Goal: Task Accomplishment & Management: Complete application form

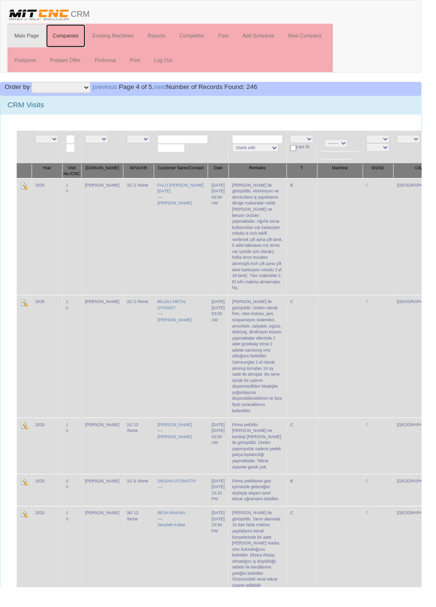
click at [74, 37] on link "Companies" at bounding box center [68, 37] width 41 height 24
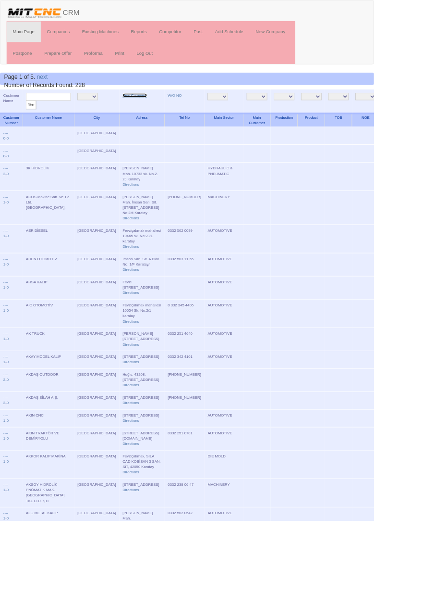
click at [143, 110] on link "New Company" at bounding box center [157, 111] width 28 height 5
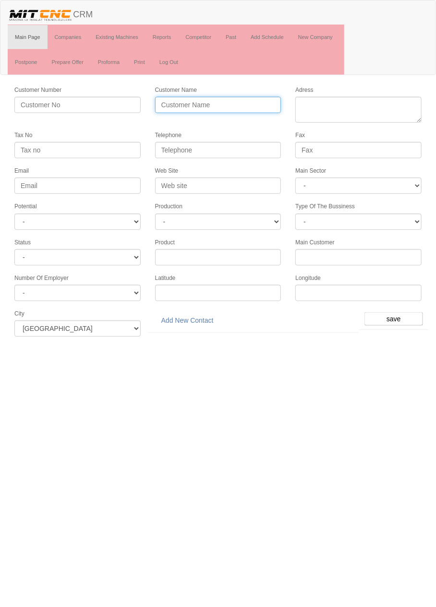
click at [222, 106] on input "Customer Name" at bounding box center [218, 105] width 126 height 16
type input "UYPAR OTOMOTİV"
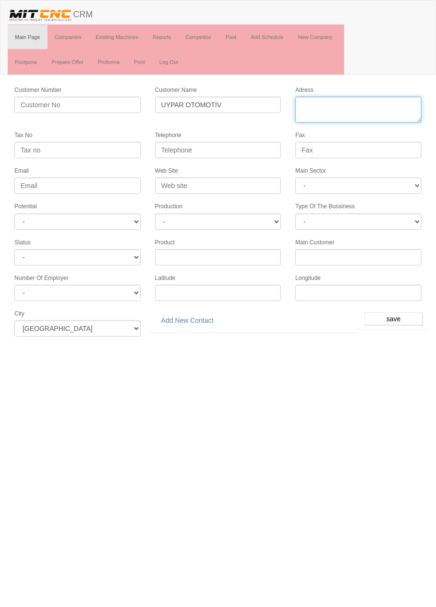
paste textarea "[PERSON_NAME][STREET_ADDRESS]"
click at [314, 116] on textarea "Adress" at bounding box center [359, 110] width 126 height 26
type textarea "fevzi çakmak mahallesi 10609 sokak no29 karatay"
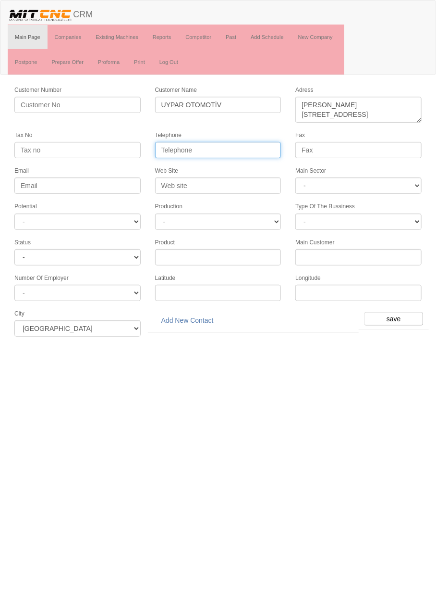
paste input "0541 250 25 90"
type input "0541 250 25 90"
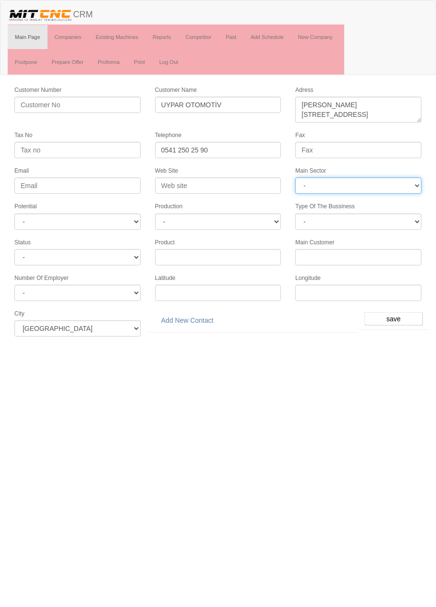
click at [311, 183] on select "- DIE MOLD MACHINERY DEFENCE ELECTRICAL COMPONENTS MEDICAL TOOL MANUFACTURING J…" at bounding box center [359, 185] width 126 height 16
select select "370"
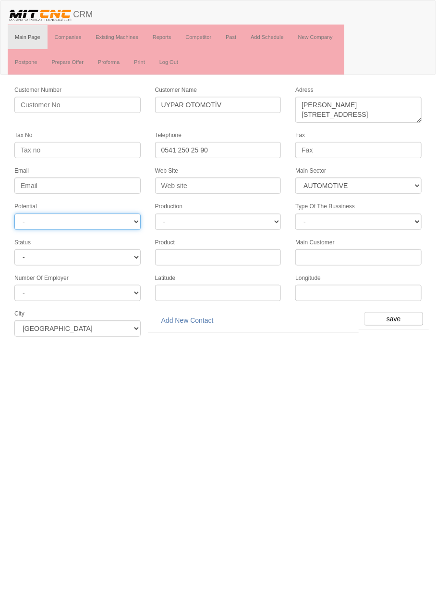
click at [15, 213] on select "- A1 A2 A3 B1 B2 B3 C1 C2 C3" at bounding box center [77, 221] width 126 height 16
select select "6"
click at [397, 312] on input "save" at bounding box center [394, 318] width 59 height 13
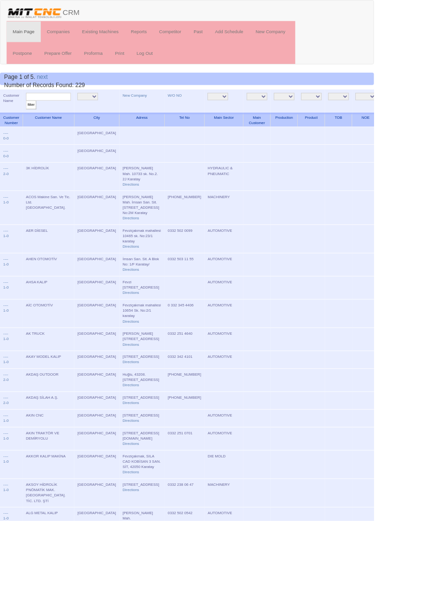
click at [45, 113] on input "text" at bounding box center [56, 112] width 52 height 9
type input "Uypar"
click at [30, 117] on input "filter" at bounding box center [36, 122] width 12 height 10
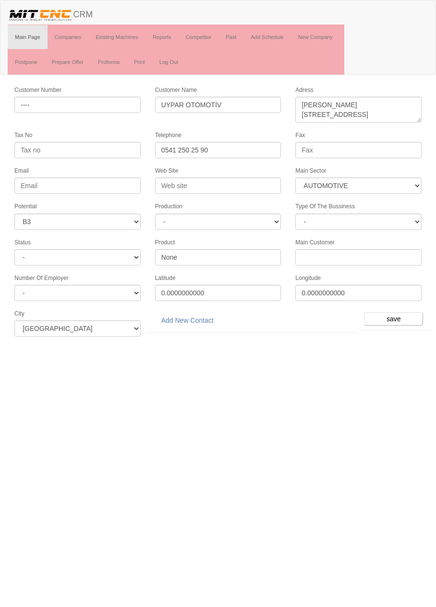
select select "370"
select select "6"
click at [196, 312] on link "Add New Contact" at bounding box center [187, 320] width 65 height 16
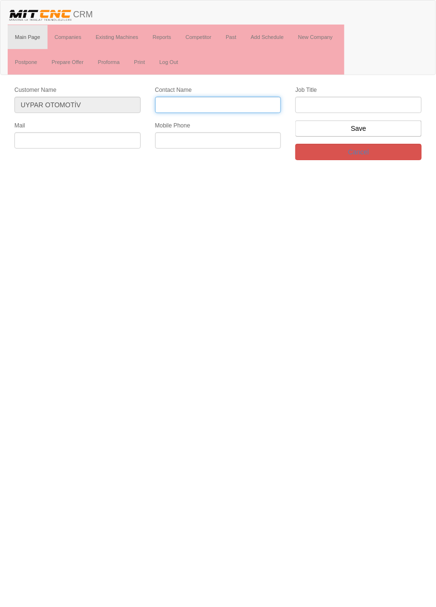
click at [246, 103] on input "Contact Name" at bounding box center [218, 105] width 126 height 16
click at [250, 103] on input "Contact Name" at bounding box center [218, 105] width 126 height 16
type input "Halit Uysal"
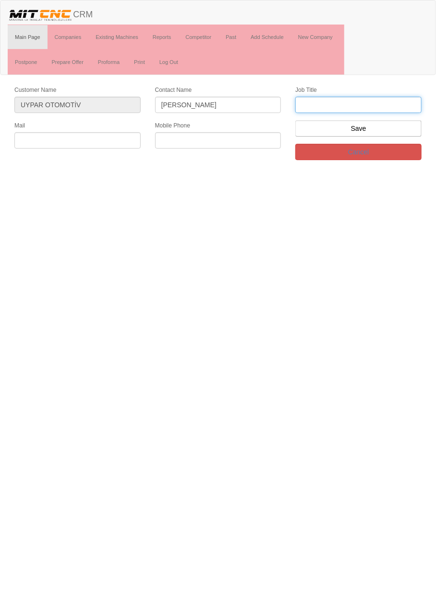
click at [363, 107] on input "text" at bounding box center [359, 105] width 126 height 16
type input "firma Sahibi"
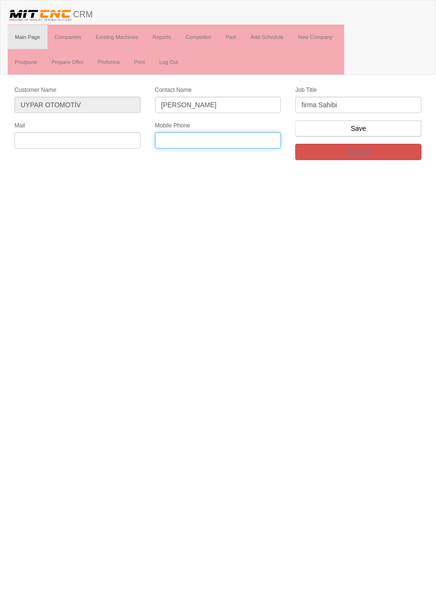
click at [241, 139] on input "text" at bounding box center [218, 140] width 126 height 16
paste input "0541 250 25 90"
click at [203, 141] on input "0541 250 25 90" at bounding box center [218, 140] width 126 height 16
type input "0541 250 2590"
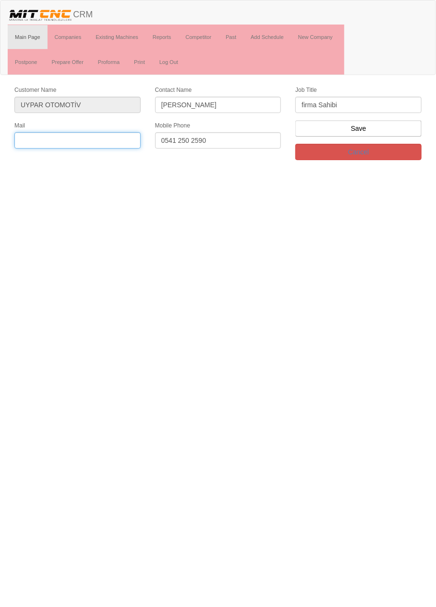
click at [120, 137] on input "text" at bounding box center [77, 140] width 126 height 16
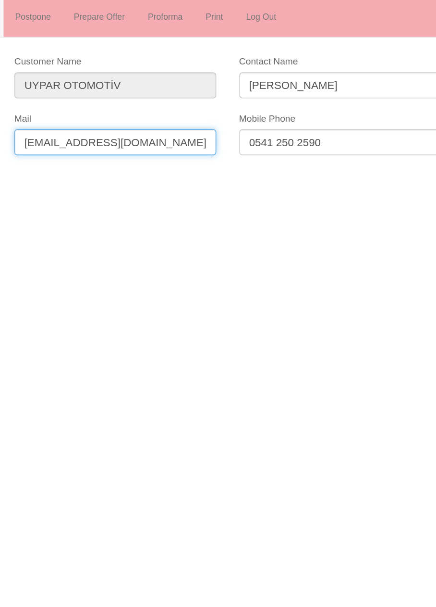
click at [51, 138] on input "halit.uysal88@hotmail.com" at bounding box center [77, 140] width 126 height 16
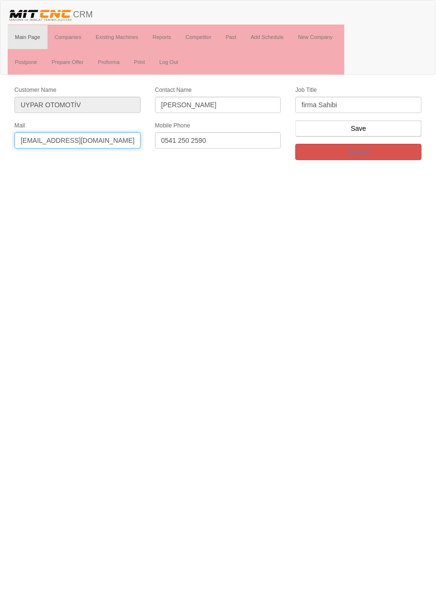
type input "halit.uysal.88@hotmail.com"
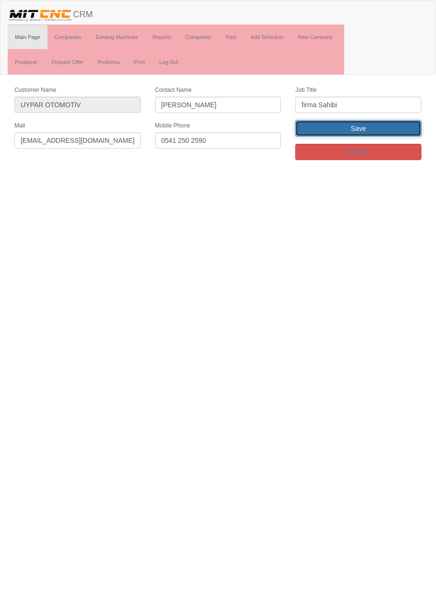
click at [388, 131] on input "Save" at bounding box center [359, 128] width 126 height 16
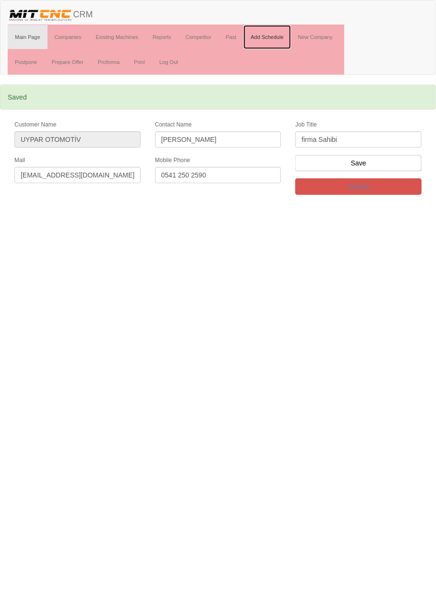
click at [277, 37] on link "Add Schedule" at bounding box center [268, 37] width 48 height 24
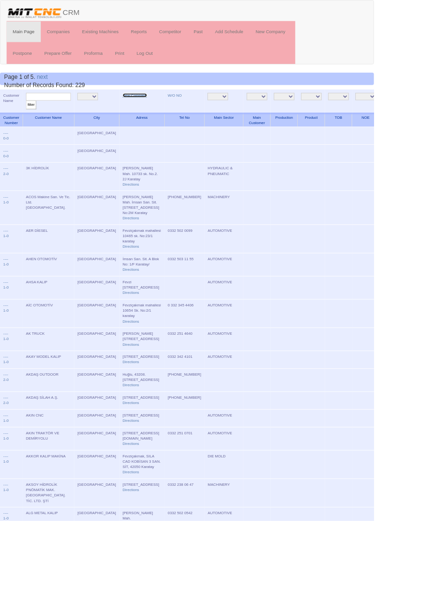
click at [143, 112] on link "New Company" at bounding box center [157, 111] width 28 height 5
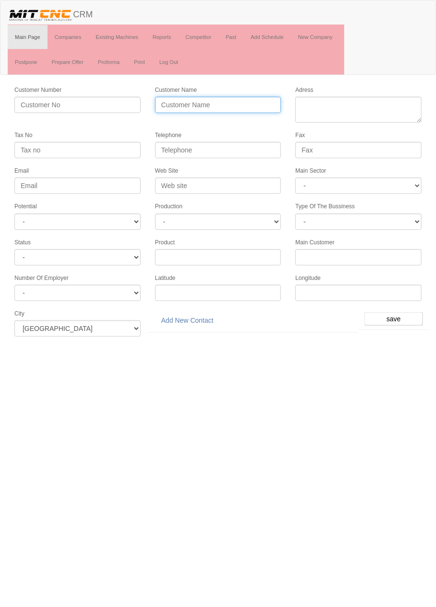
click at [195, 106] on input "Customer Name" at bounding box center [218, 105] width 126 height 16
type input "BOYPAR OTOMOTİV"
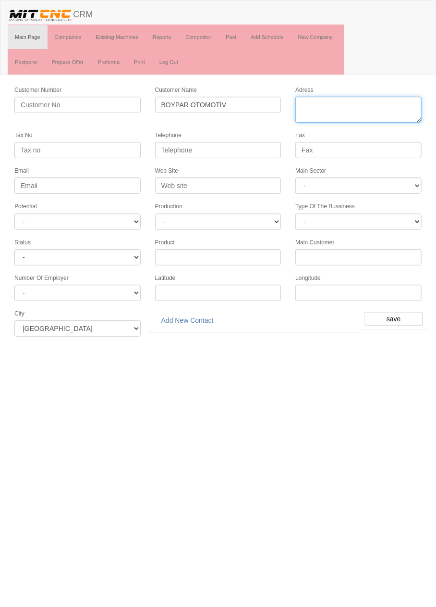
click at [371, 105] on textarea "Adress" at bounding box center [359, 110] width 126 height 26
paste textarea "Horozluhan, Adaletkar Sk. NO:22, 42110 Selçuklu/Konya"
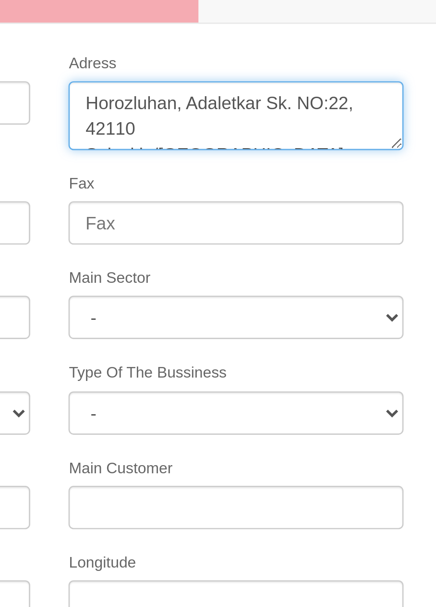
click at [341, 104] on textarea "Adress" at bounding box center [359, 110] width 126 height 26
click at [346, 106] on textarea "Adress" at bounding box center [359, 110] width 126 height 26
click at [380, 101] on textarea "Adress" at bounding box center [359, 110] width 126 height 26
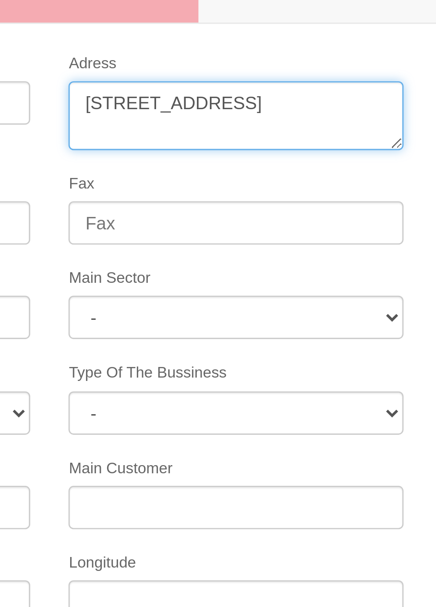
click at [412, 105] on textarea "Adress" at bounding box center [359, 110] width 126 height 26
click at [398, 104] on textarea "Adress" at bounding box center [359, 110] width 126 height 26
click at [400, 103] on textarea "Adress" at bounding box center [359, 110] width 126 height 26
click at [323, 114] on textarea "Adress" at bounding box center [359, 110] width 126 height 26
click at [325, 114] on textarea "Adress" at bounding box center [359, 110] width 126 height 26
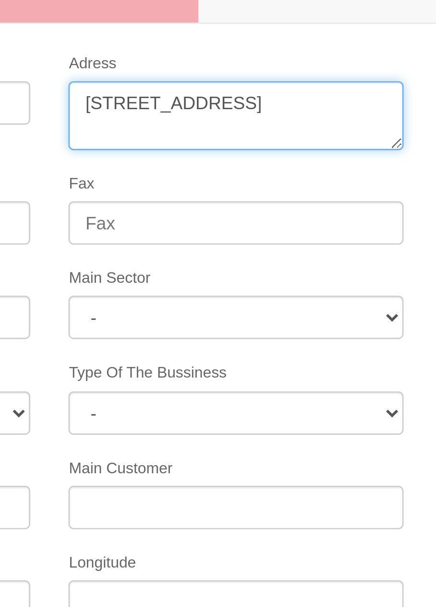
click at [349, 117] on textarea "Adress" at bounding box center [359, 110] width 126 height 26
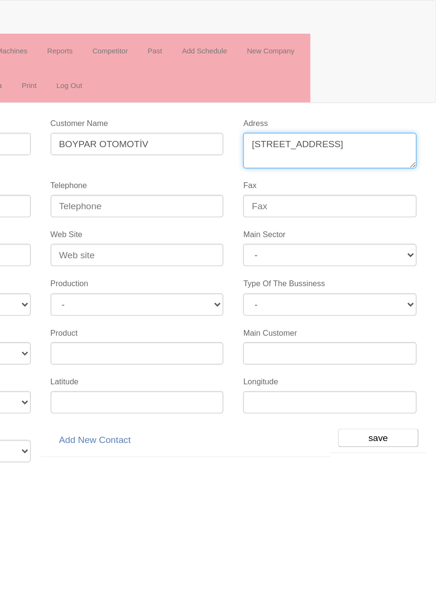
type textarea "Horozluhan adaletkar sokak no:22 selçuklu"
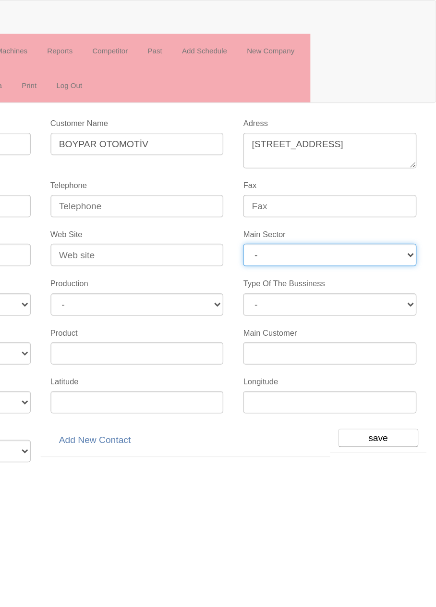
click at [389, 184] on select "- DIE MOLD MACHINERY DEFENCE ELECTRICAL COMPONENTS MEDICAL TOOL MANUFACTURING J…" at bounding box center [359, 185] width 126 height 16
select select "370"
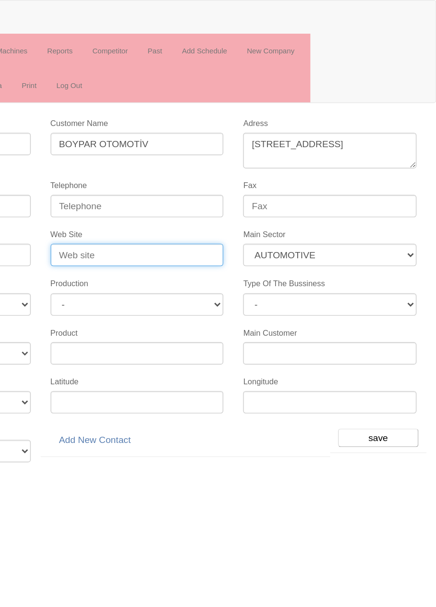
paste input "boyparmakina.com"
click at [162, 184] on input "boyparmakina.com" at bounding box center [218, 185] width 126 height 16
type input "www.boyparmakina.com"
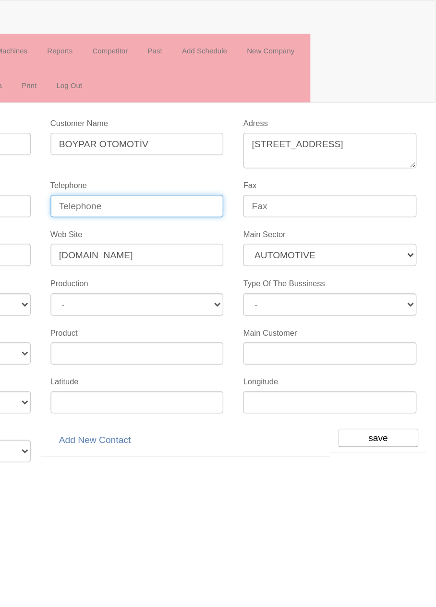
paste input "+903322372666"
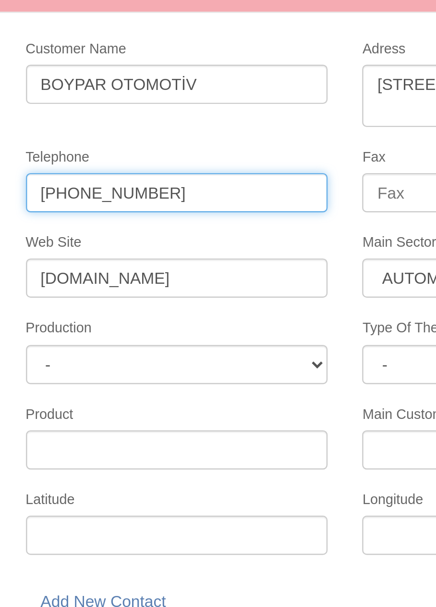
click at [197, 148] on input "+903322372666" at bounding box center [218, 150] width 126 height 16
click at [186, 148] on input "+90332237 2666" at bounding box center [218, 150] width 126 height 16
click at [168, 150] on input "+90332 237 2666" at bounding box center [218, 150] width 126 height 16
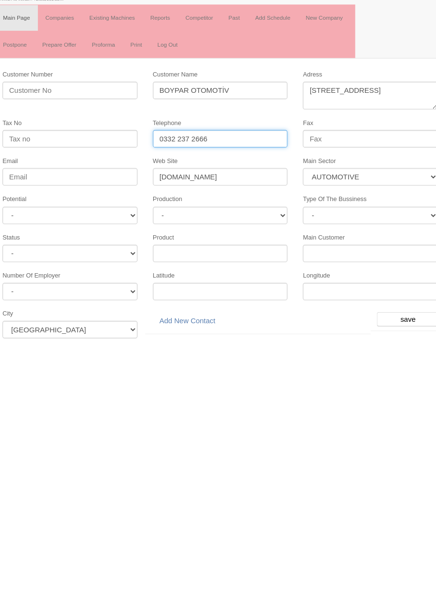
type input "0332 237 2666"
click at [37, 223] on select "- A1 A2 A3 B1 B2 B3 C1 C2 C3" at bounding box center [77, 221] width 126 height 16
select select "6"
click at [400, 312] on input "save" at bounding box center [394, 318] width 59 height 13
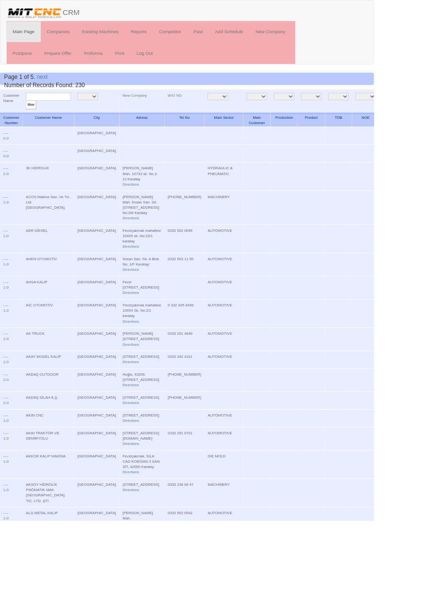
click at [61, 112] on input "text" at bounding box center [56, 112] width 52 height 9
type input "Boypar"
click at [30, 117] on input "filter" at bounding box center [36, 122] width 12 height 10
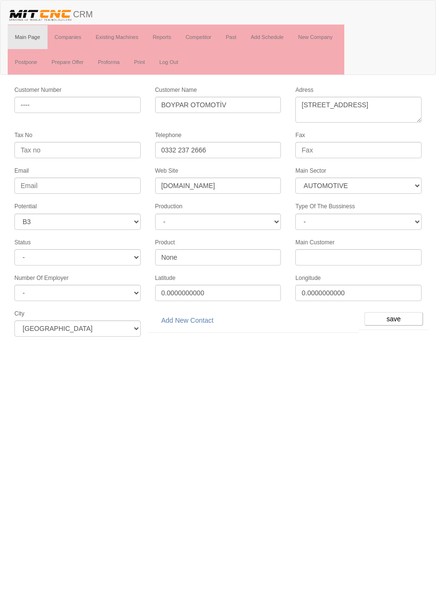
select select "370"
select select "6"
click at [198, 317] on link "Add New Contact" at bounding box center [187, 320] width 65 height 16
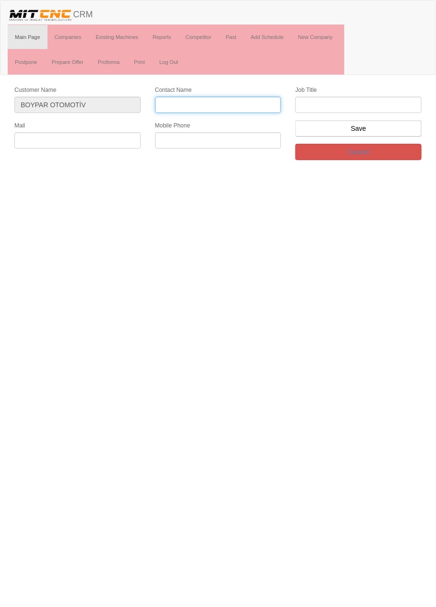
click at [249, 104] on input "Contact Name" at bounding box center [218, 105] width 126 height 16
type input "Mustafa Boydak"
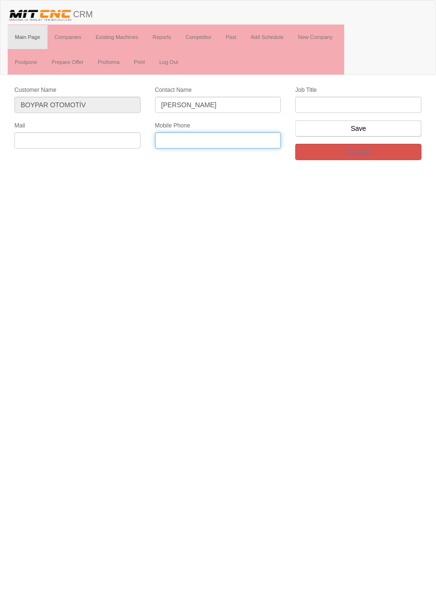
paste input "+905426673311"
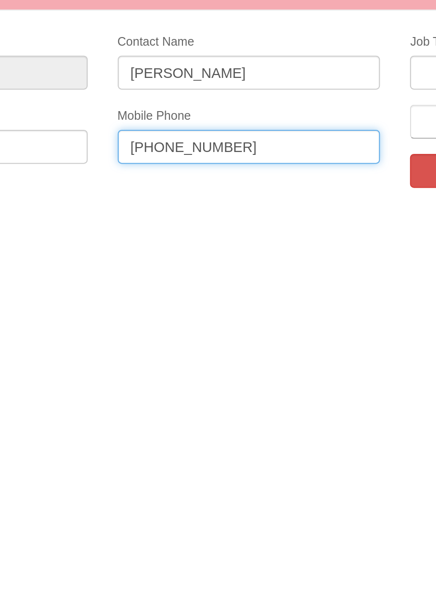
click at [196, 139] on input "+905426673311" at bounding box center [218, 140] width 126 height 16
click at [183, 141] on input "+90542667 3311" at bounding box center [218, 140] width 126 height 16
click at [166, 141] on input "+90542 667 3311" at bounding box center [218, 140] width 126 height 16
click at [168, 140] on input "+90542 667 3311" at bounding box center [218, 140] width 126 height 16
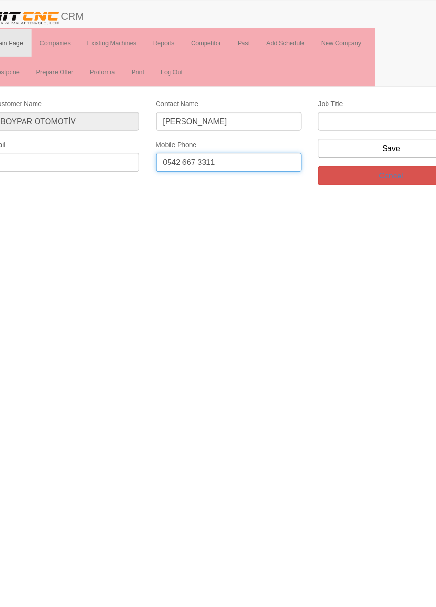
type input "0542 667 3311"
click at [353, 106] on input "text" at bounding box center [359, 105] width 126 height 16
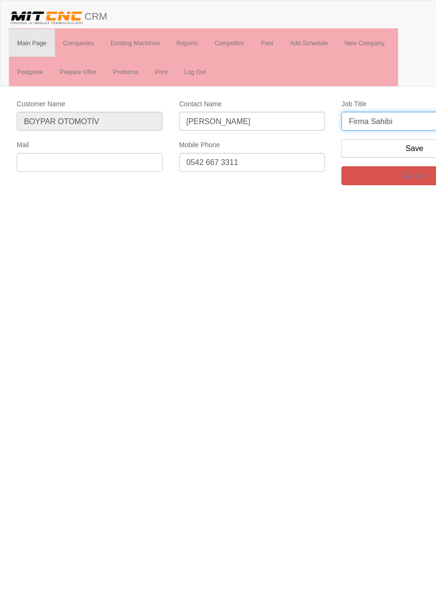
type input "Firma Sahibi"
click at [118, 142] on input "text" at bounding box center [77, 140] width 126 height 16
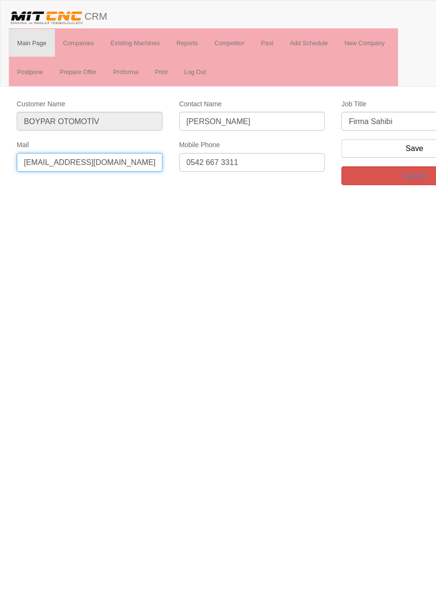
type input "info@boypar.com"
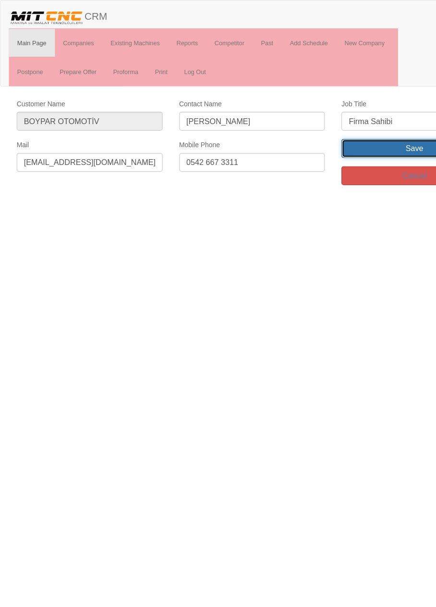
click at [356, 128] on input "Save" at bounding box center [359, 128] width 126 height 16
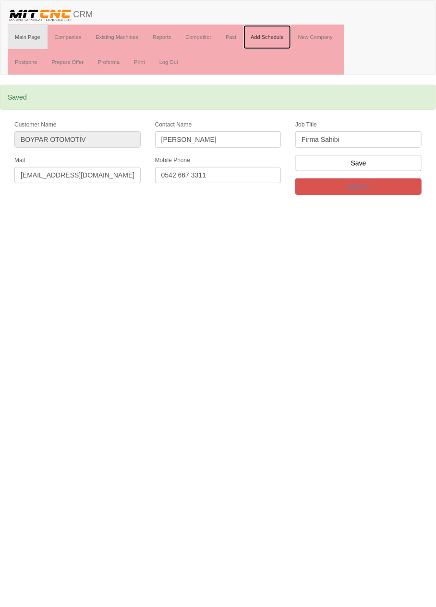
click at [276, 36] on link "Add Schedule" at bounding box center [268, 37] width 48 height 24
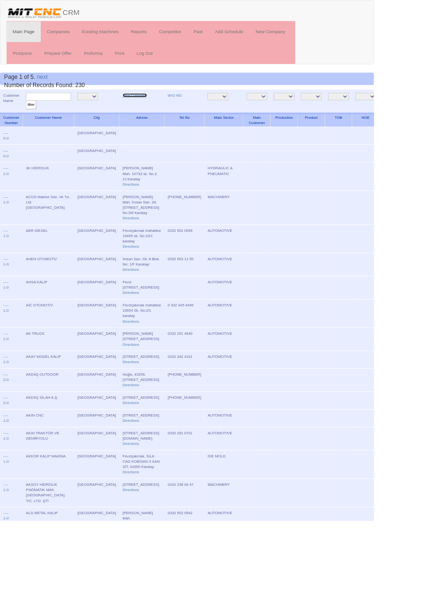
click at [143, 112] on link "New Company" at bounding box center [157, 111] width 28 height 5
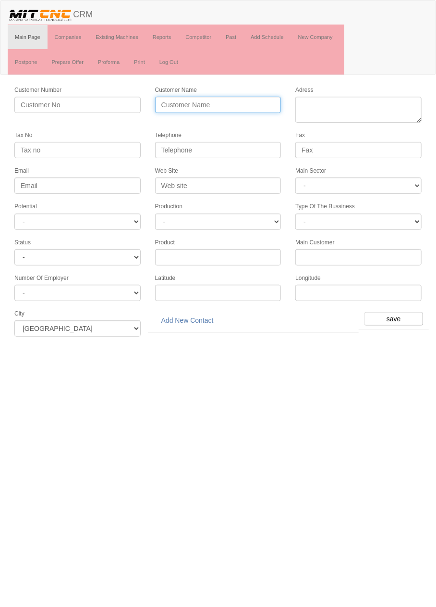
click at [246, 104] on input "Customer Name" at bounding box center [218, 105] width 126 height 16
type input "[PERSON_NAME]"
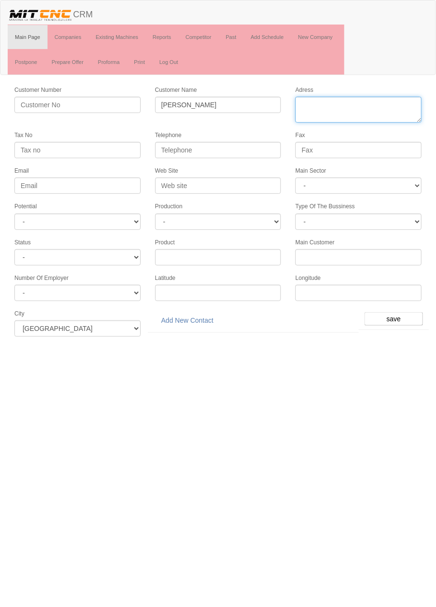
click at [360, 106] on textarea "Adress" at bounding box center [359, 110] width 126 height 26
paste textarea "[PERSON_NAME] Mh. Büsan Org. [GEOGRAPHIC_DATA] [STREET_ADDRESS] No:10 Karatay"
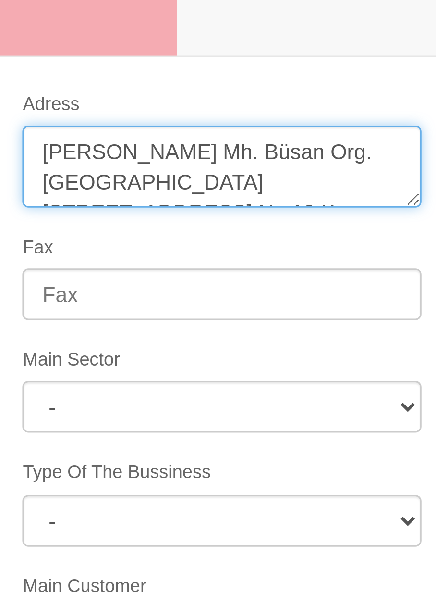
click at [325, 104] on textarea "Adress" at bounding box center [359, 110] width 126 height 26
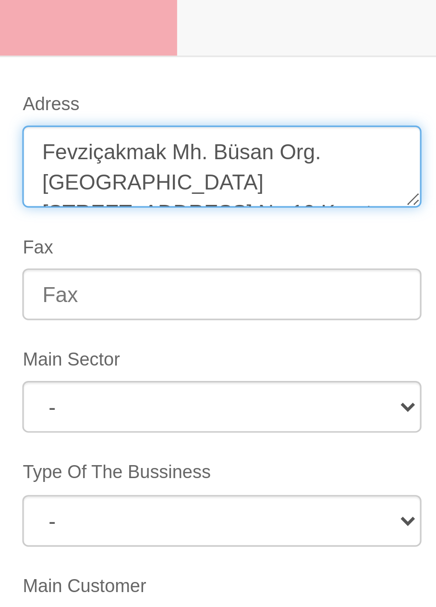
click at [357, 104] on textarea "Adress" at bounding box center [359, 110] width 126 height 26
click at [316, 113] on textarea "Adress" at bounding box center [359, 110] width 126 height 26
click at [318, 113] on textarea "Adress" at bounding box center [359, 110] width 126 height 26
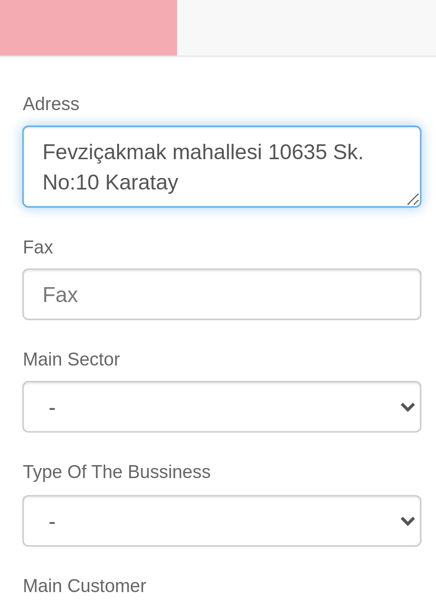
click at [405, 105] on textarea "Adress" at bounding box center [359, 110] width 126 height 26
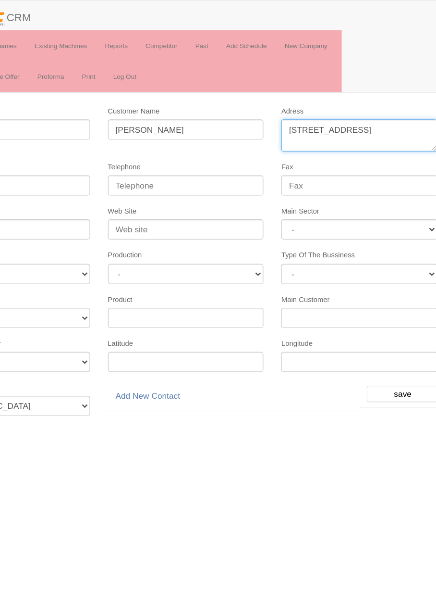
type textarea "[STREET_ADDRESS]"
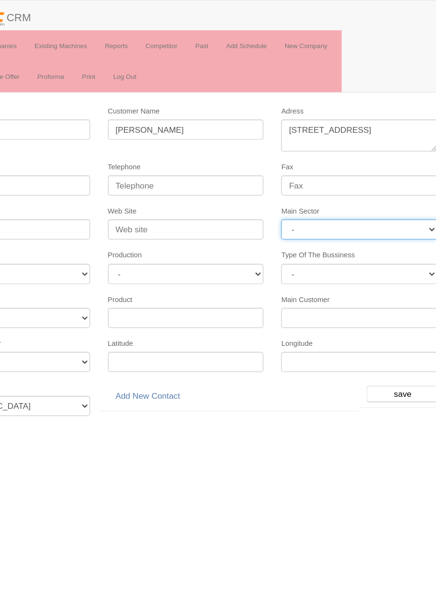
click at [371, 183] on select "- DIE MOLD MACHINERY DEFENCE ELECTRICAL COMPONENTS MEDICAL TOOL MANUFACTURING J…" at bounding box center [359, 185] width 126 height 16
select select "370"
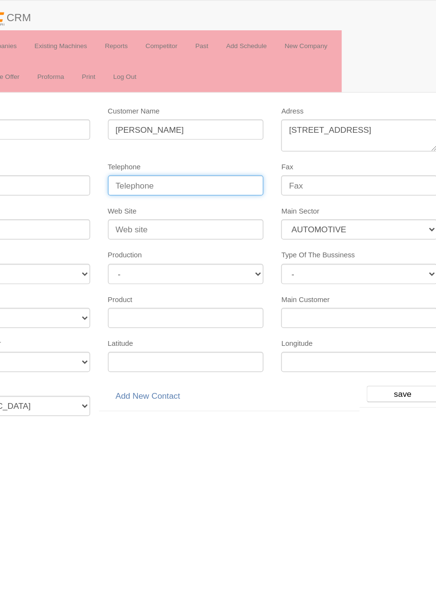
paste input "0 332 345 36 36"
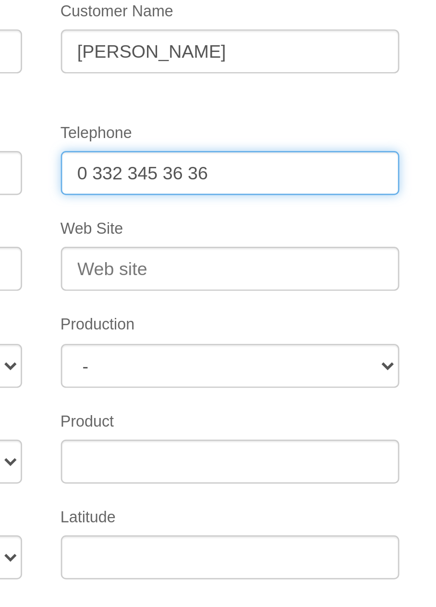
click at [204, 147] on input "0 332 345 36 36" at bounding box center [218, 150] width 126 height 16
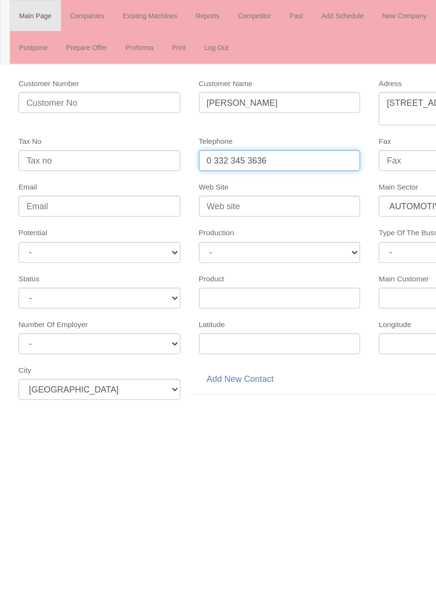
type input "0 332 345 3636"
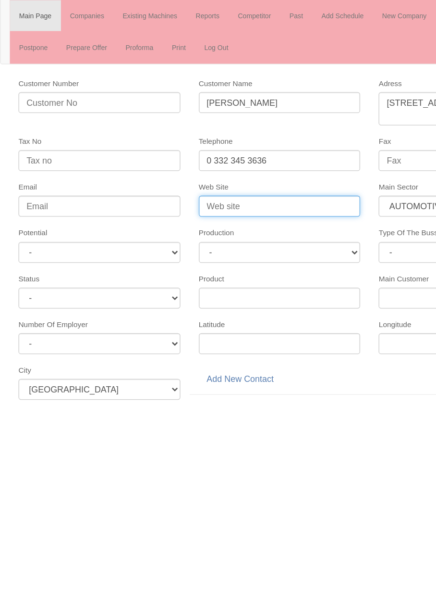
click at [243, 182] on input "Web Site" at bounding box center [218, 185] width 126 height 16
click at [209, 182] on input "Web Site" at bounding box center [218, 185] width 126 height 16
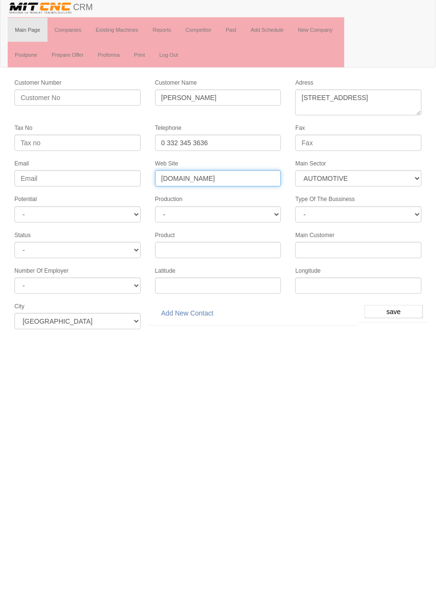
type input "[DOMAIN_NAME]"
click at [115, 218] on select "- A1 A2 A3 B1 B2 B3 C1 C2 C3" at bounding box center [77, 221] width 126 height 16
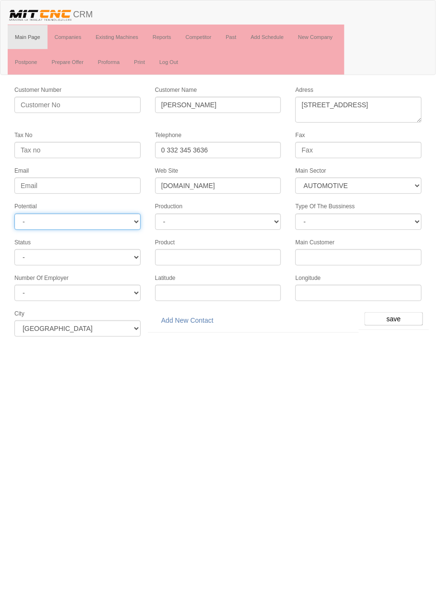
select select "6"
click at [401, 315] on input "save" at bounding box center [394, 318] width 59 height 13
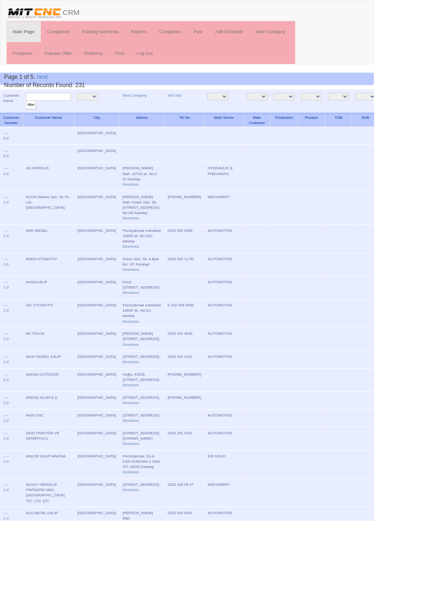
click at [76, 112] on input "text" at bounding box center [56, 112] width 52 height 9
type input "murat"
click at [30, 117] on input "filter" at bounding box center [36, 122] width 12 height 10
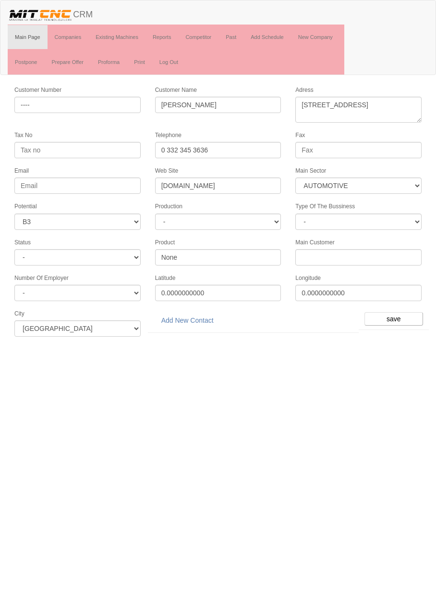
select select "370"
select select "6"
click at [202, 316] on link "Add New Contact" at bounding box center [187, 320] width 65 height 16
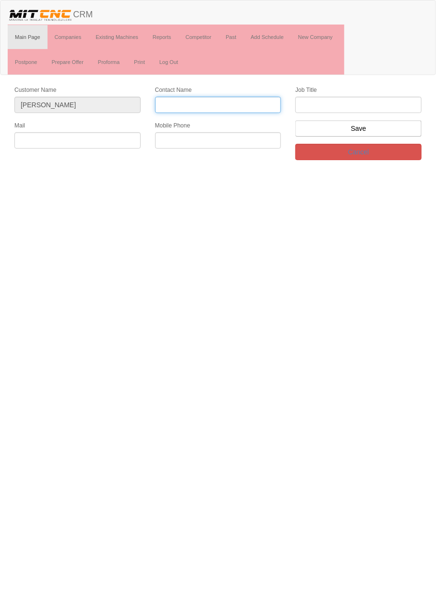
click at [223, 104] on input "Contact Name" at bounding box center [218, 105] width 126 height 16
type input "[PERSON_NAME]"
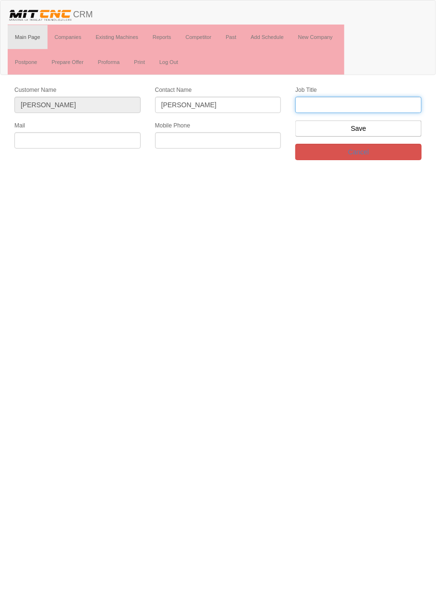
click at [377, 106] on input "text" at bounding box center [359, 105] width 126 height 16
type input "genel müdür"
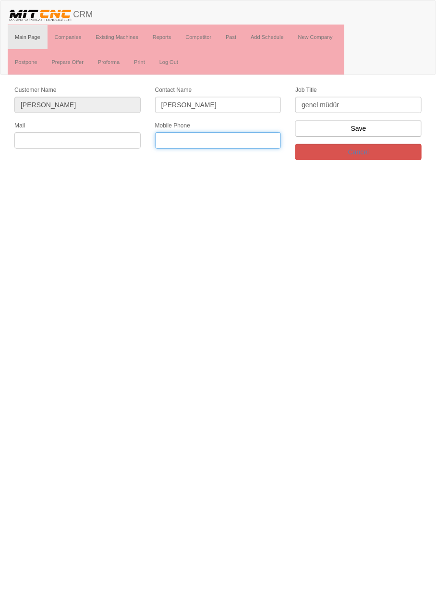
click at [224, 142] on input "text" at bounding box center [218, 140] width 126 height 16
paste input "[PHONE_NUMBER]"
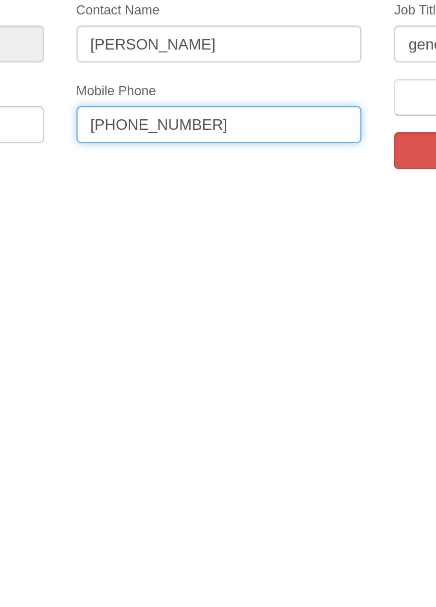
click at [195, 137] on input "[PHONE_NUMBER]" at bounding box center [218, 140] width 126 height 16
click at [185, 137] on input "[PHONE_NUMBER]" at bounding box center [218, 140] width 126 height 16
click at [168, 138] on input "[PHONE_NUMBER]" at bounding box center [218, 140] width 126 height 16
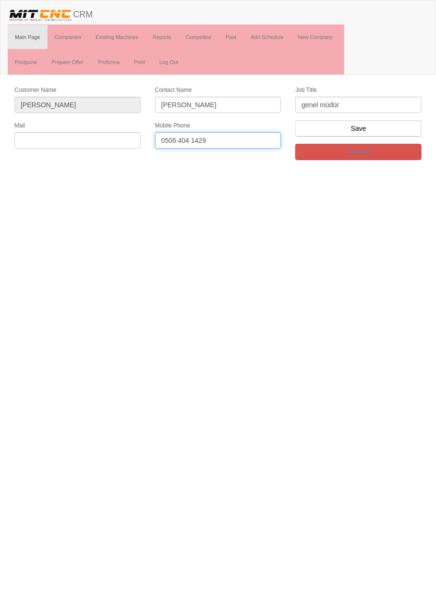
type input "0506 404 1429"
paste input "[EMAIL_ADDRESS][DOMAIN_NAME]"
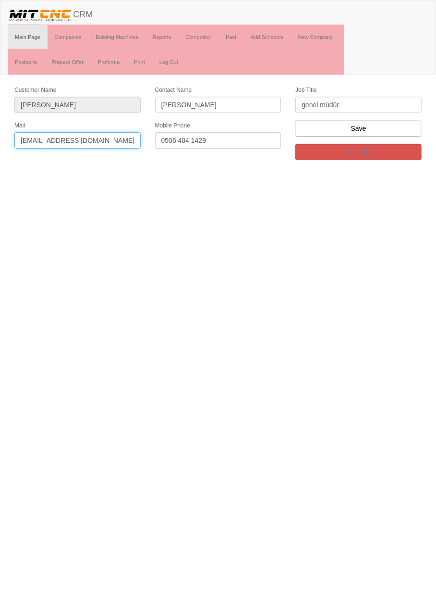
type input "[EMAIL_ADDRESS][DOMAIN_NAME]"
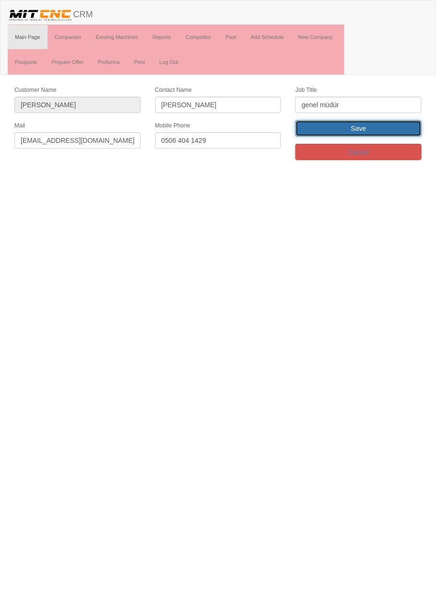
click at [390, 130] on input "Save" at bounding box center [359, 128] width 126 height 16
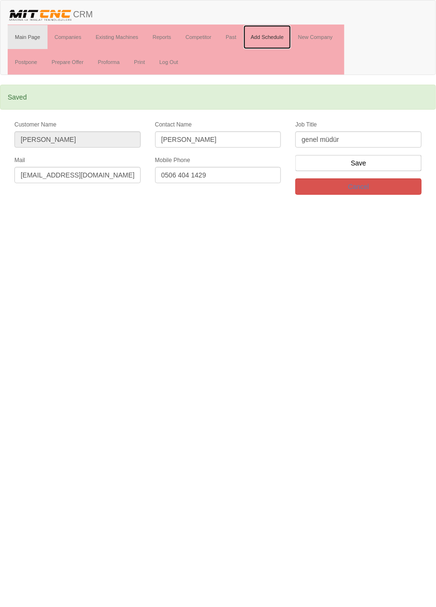
click at [280, 37] on link "Add Schedule" at bounding box center [268, 37] width 48 height 24
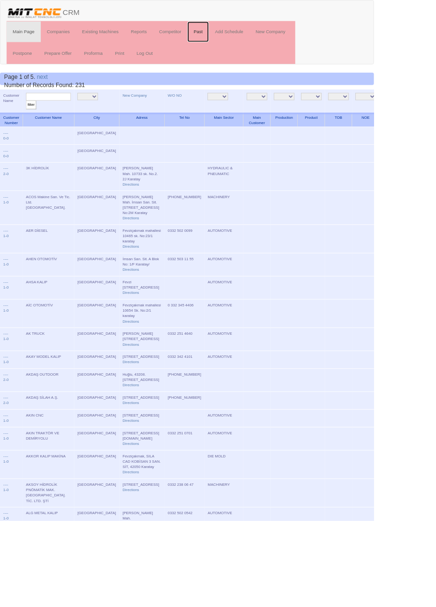
click at [236, 38] on link "Past" at bounding box center [231, 37] width 25 height 24
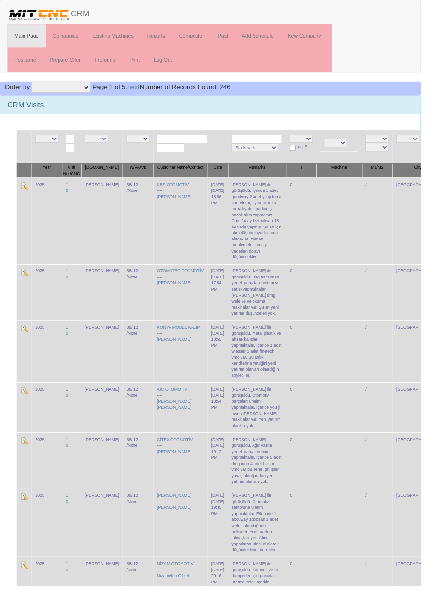
click at [190, 145] on input "text" at bounding box center [189, 143] width 52 height 9
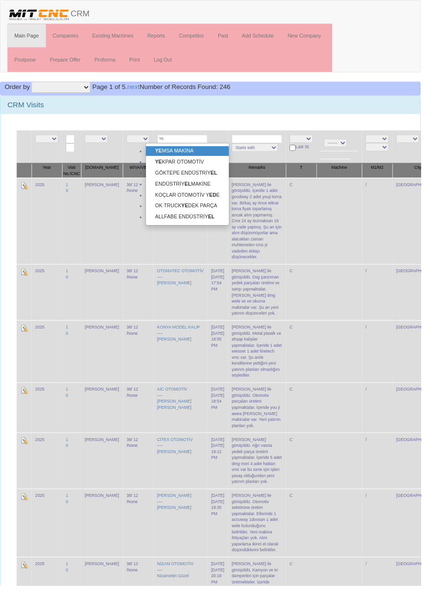
type input "Y"
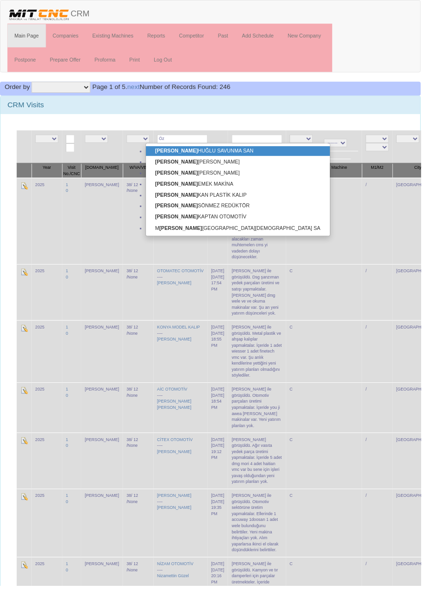
type input "Öz"
click at [314, 98] on div "Order by Company Company Desc Mark 1 Mark 1 Desc Mark 2 Mark 2 Desc Salesman Sa…" at bounding box center [218, 92] width 436 height 14
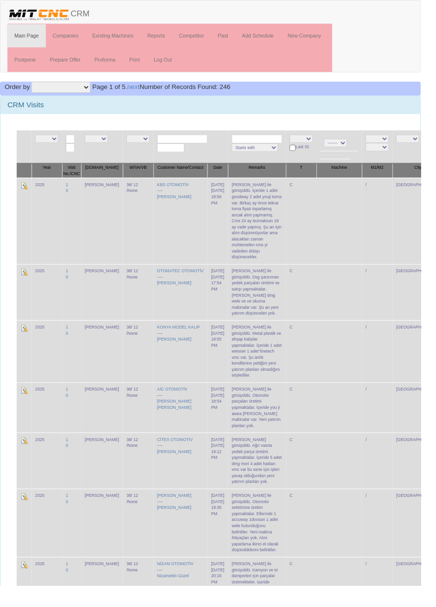
click at [197, 144] on input "text" at bounding box center [189, 143] width 52 height 9
type input "Yol"
click at [74, 37] on link "Companies" at bounding box center [68, 37] width 41 height 24
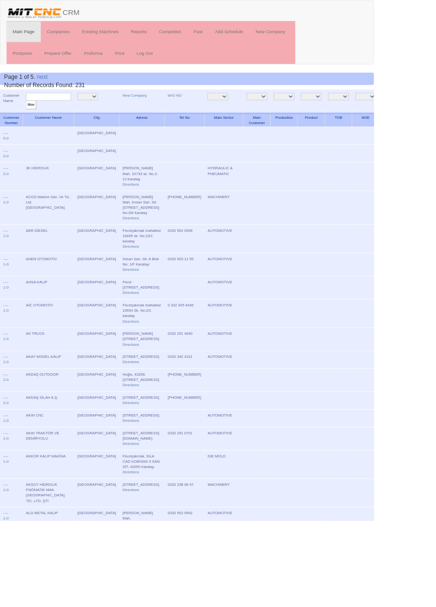
click at [67, 110] on input "text" at bounding box center [56, 112] width 52 height 9
click at [143, 110] on link "New Company" at bounding box center [157, 111] width 28 height 5
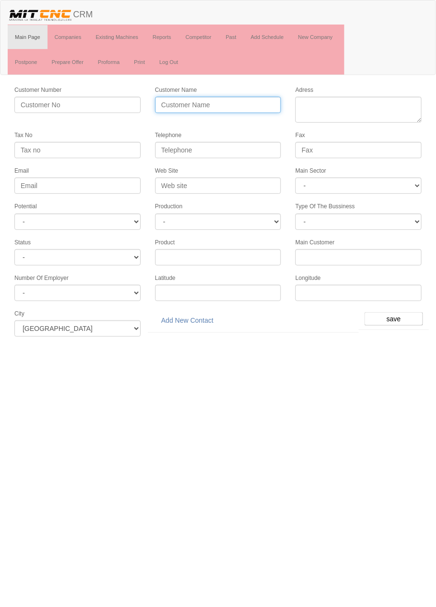
click at [248, 105] on input "Customer Name" at bounding box center [218, 105] width 126 height 16
type input "YOLPAR OTOMOTİV"
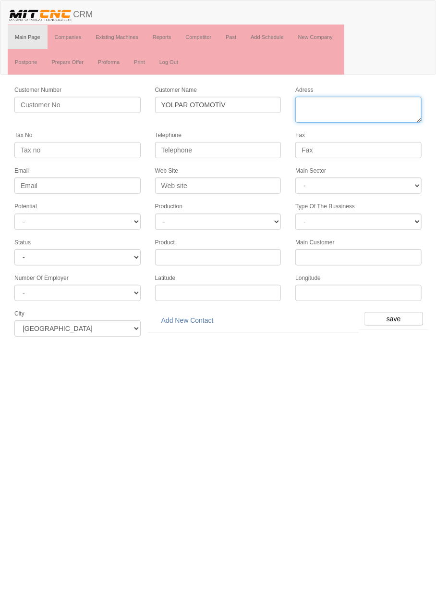
click at [365, 104] on textarea "Adress" at bounding box center [359, 110] width 126 height 26
paste textarea "Horozluhan Mh. Öksüz Cd. No:305/C Selçuklu"
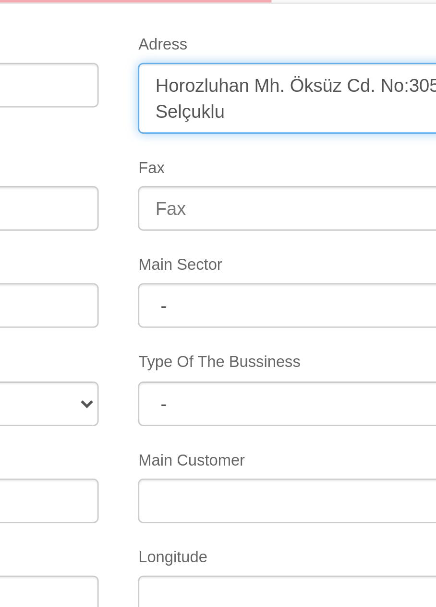
click at [351, 102] on textarea "Adress" at bounding box center [359, 110] width 126 height 26
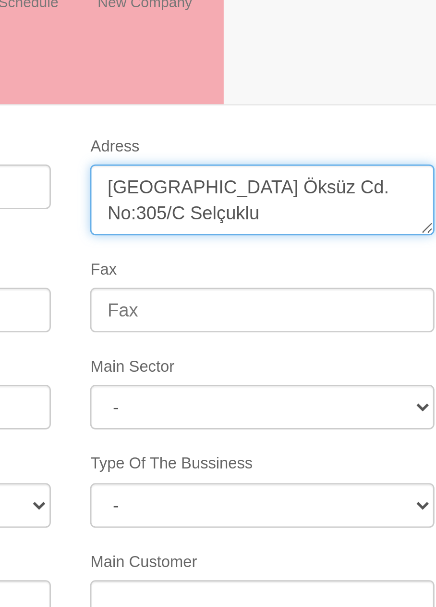
click at [377, 103] on textarea "Adress" at bounding box center [359, 110] width 126 height 26
click at [401, 103] on textarea "Adress" at bounding box center [359, 110] width 126 height 26
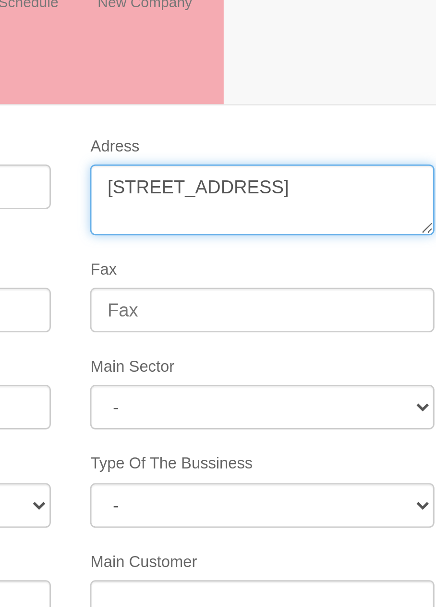
click at [331, 112] on textarea "Adress" at bounding box center [359, 110] width 126 height 26
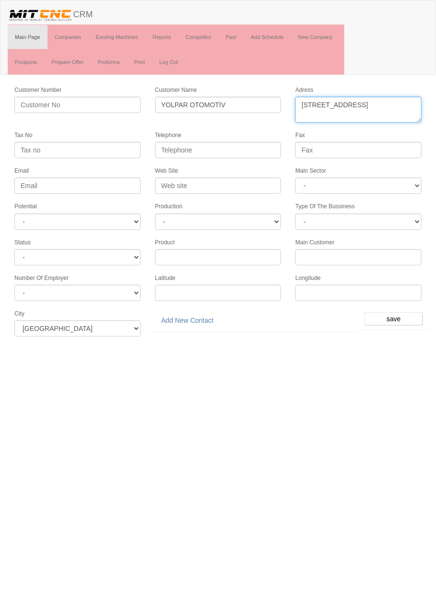
type textarea "[STREET_ADDRESS]"
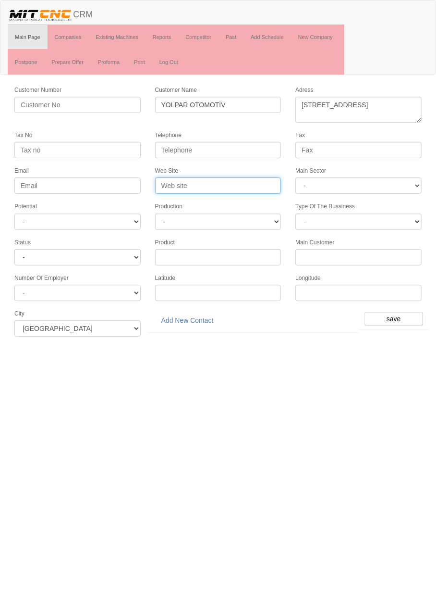
click at [237, 183] on input "Web Site" at bounding box center [218, 185] width 126 height 16
type input "[DOMAIN_NAME]"
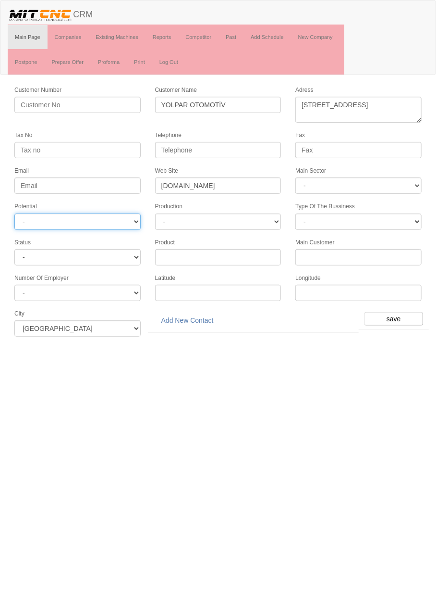
click at [110, 219] on select "- A1 A2 A3 B1 B2 B3 C1 C2 C3" at bounding box center [77, 221] width 126 height 16
select select "6"
click at [399, 312] on input "save" at bounding box center [394, 318] width 59 height 13
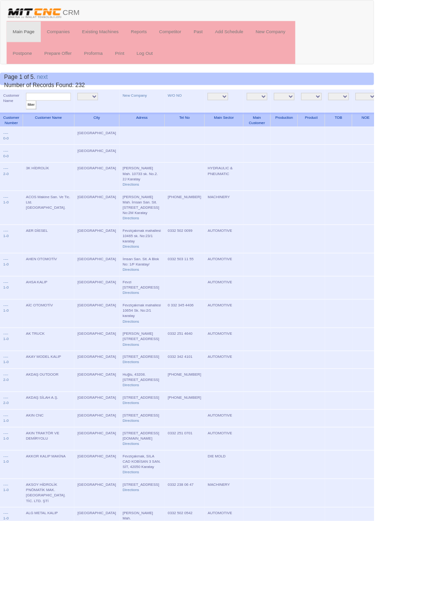
click at [72, 112] on input "text" at bounding box center [56, 112] width 52 height 9
type input "yolp"
click at [30, 117] on input "filter" at bounding box center [36, 122] width 12 height 10
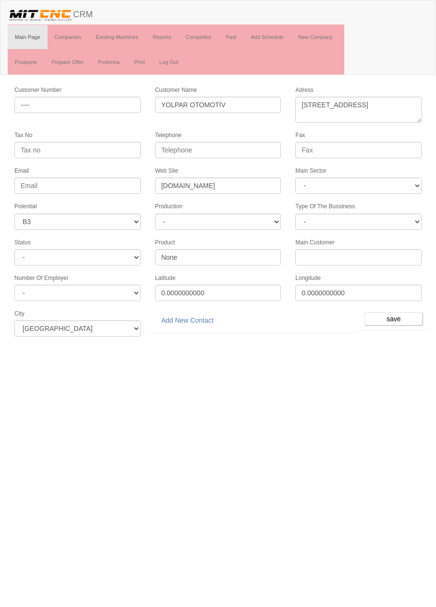
select select "6"
click at [409, 181] on select "- DIE MOLD MACHINERY DEFENCE ELECTRICAL COMPONENTS MEDICAL TOOL MANUFACTURING J…" at bounding box center [359, 185] width 126 height 16
select select "370"
click at [393, 316] on input "save" at bounding box center [394, 318] width 59 height 13
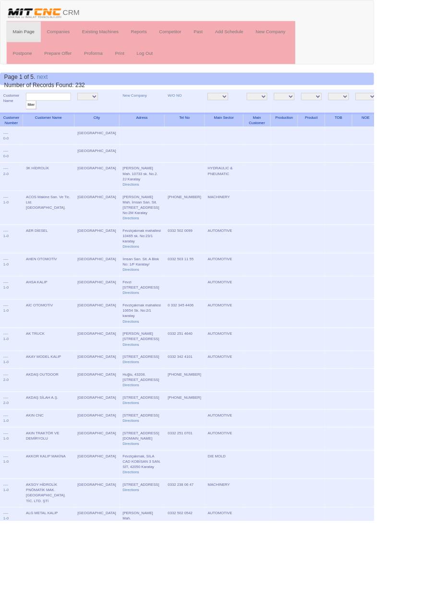
click at [71, 110] on input "text" at bounding box center [56, 112] width 52 height 9
type input "Yolp"
click at [30, 117] on input "filter" at bounding box center [36, 122] width 12 height 10
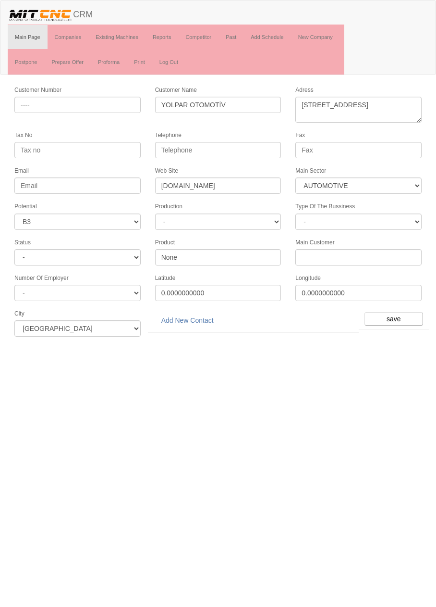
select select "370"
select select "6"
click at [199, 312] on link "Add New Contact" at bounding box center [187, 320] width 65 height 16
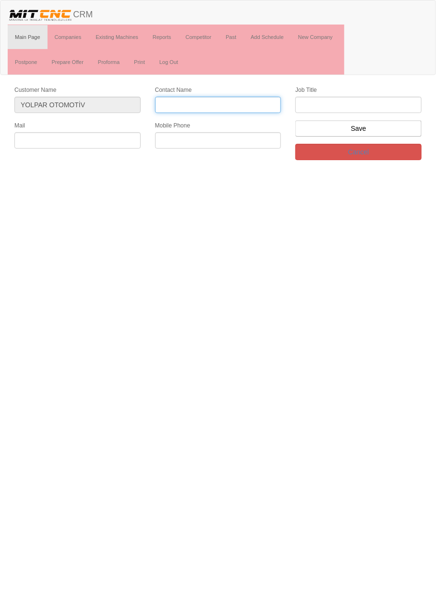
click at [245, 105] on input "Contact Name" at bounding box center [218, 105] width 126 height 16
type input "[DEMOGRAPHIC_DATA] yolcu"
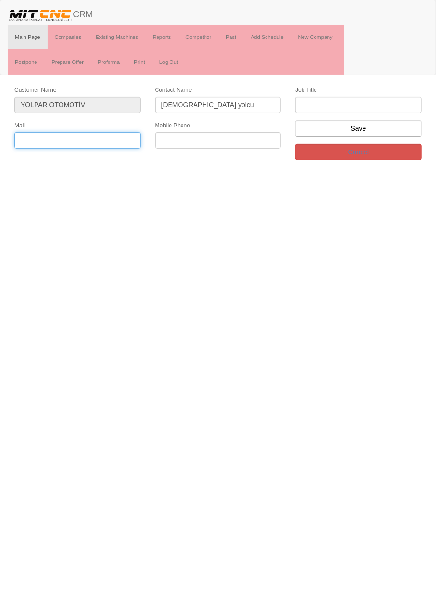
paste input "[EMAIL_ADDRESS][DOMAIN_NAME]"
type input "[EMAIL_ADDRESS][DOMAIN_NAME]"
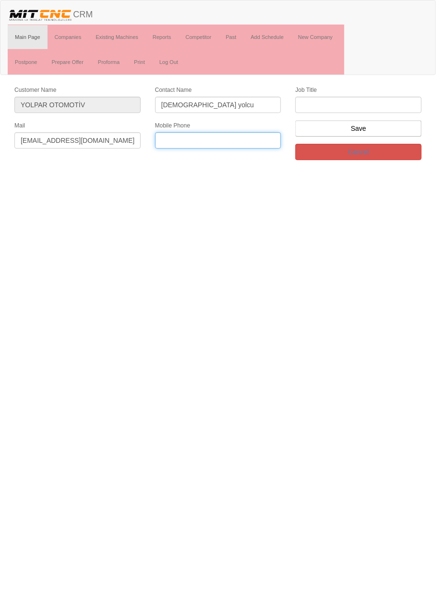
click at [252, 139] on input "text" at bounding box center [218, 140] width 126 height 16
paste input "[PHONE_NUMBER]"
type input "[PHONE_NUMBER]"
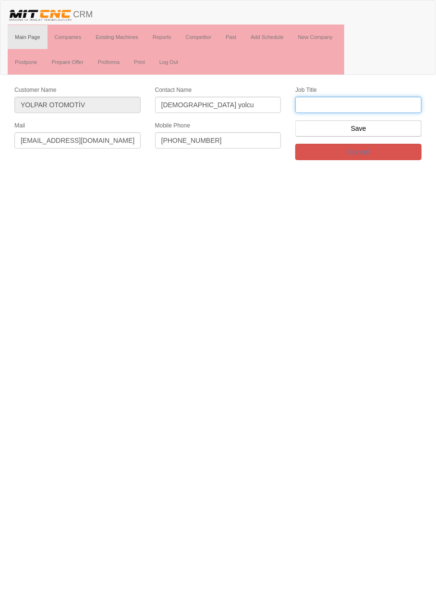
click at [337, 105] on input "text" at bounding box center [359, 105] width 126 height 16
type input "Genel müdür"
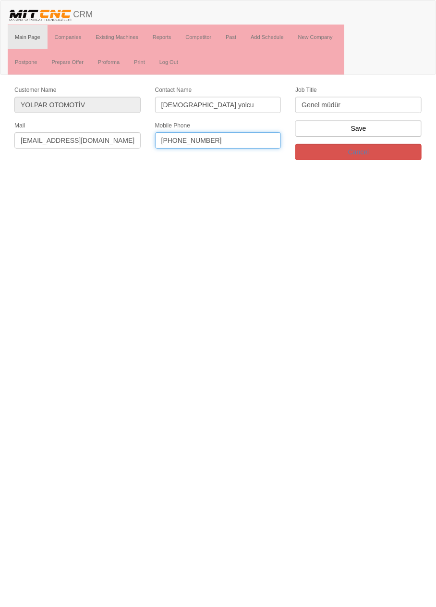
click at [211, 137] on input "[PHONE_NUMBER]" at bounding box center [218, 140] width 126 height 16
click at [174, 137] on input "+90 532 113 8078" at bounding box center [218, 140] width 126 height 16
type input "0532 113 8078"
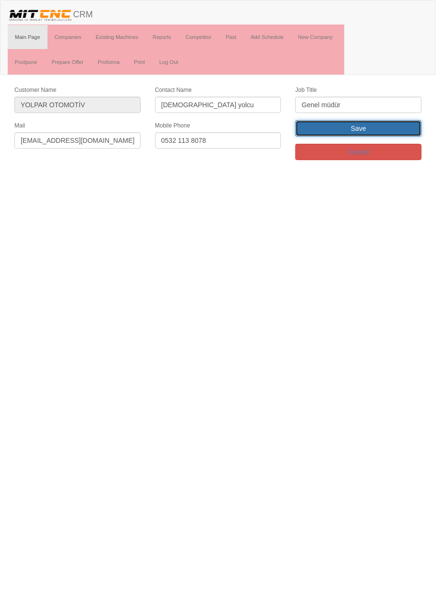
click at [380, 129] on input "Save" at bounding box center [359, 128] width 126 height 16
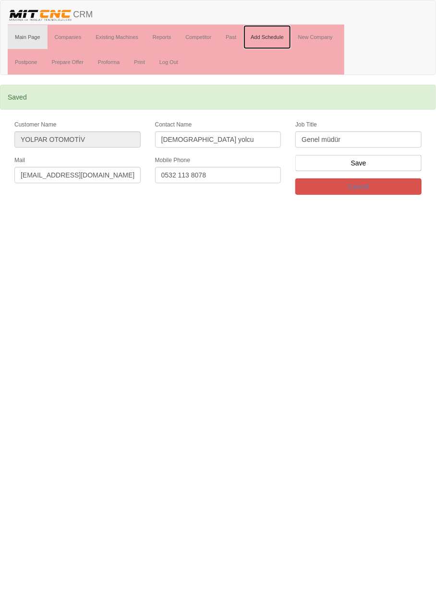
click at [274, 36] on link "Add Schedule" at bounding box center [268, 37] width 48 height 24
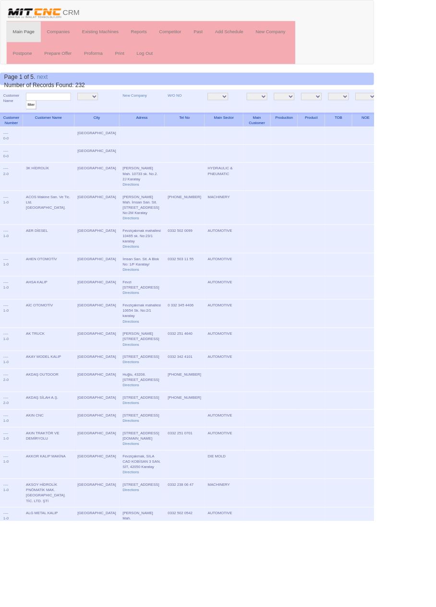
click at [70, 112] on input "text" at bounding box center [56, 112] width 52 height 9
type input "Kerim"
click at [30, 117] on input "filter" at bounding box center [36, 122] width 12 height 10
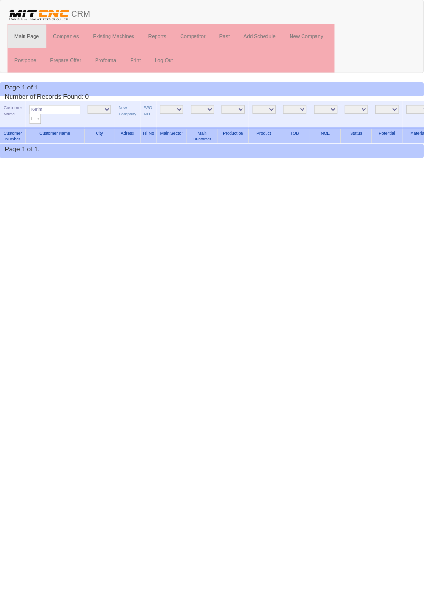
click at [68, 112] on input "Kerim" at bounding box center [56, 112] width 52 height 9
type input "K"
click at [231, 36] on link "Past" at bounding box center [231, 37] width 25 height 24
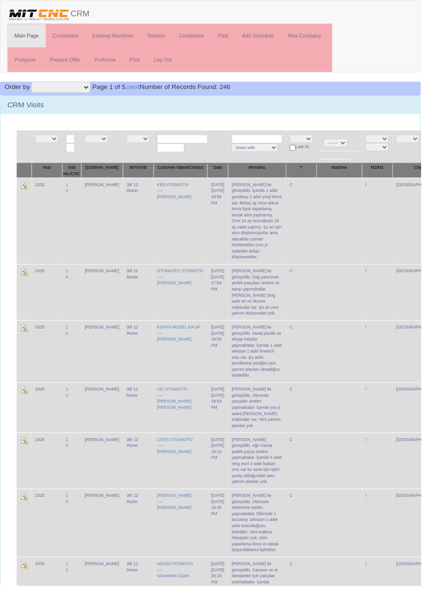
click at [181, 142] on input "text" at bounding box center [189, 143] width 52 height 9
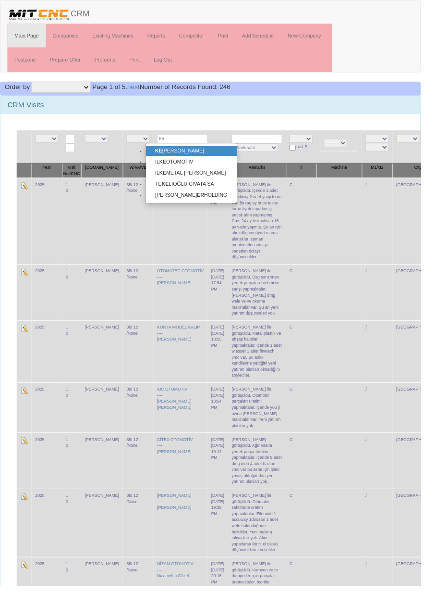
type input "Ker"
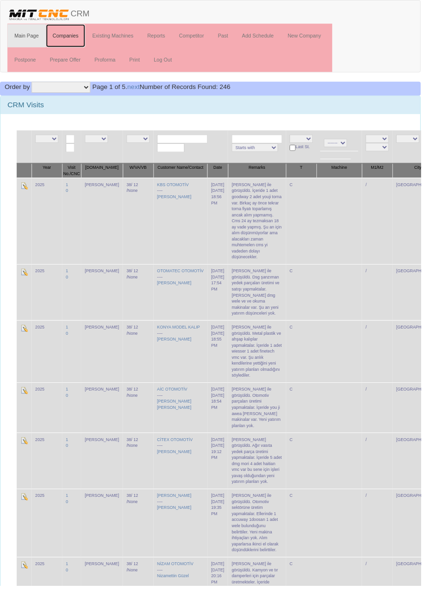
click at [68, 37] on link "Companies" at bounding box center [68, 37] width 41 height 24
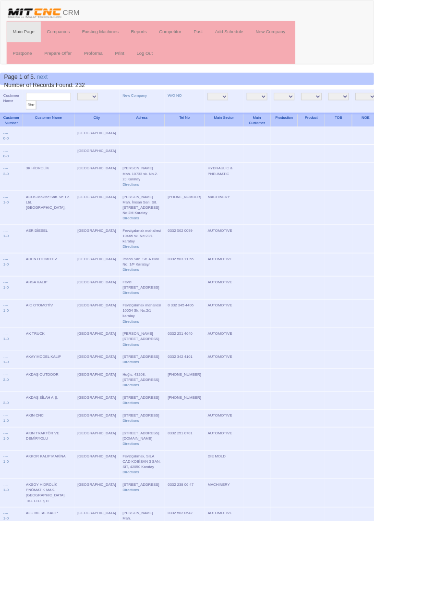
click at [70, 110] on input "text" at bounding box center [56, 112] width 52 height 9
type input "Koçlar"
click at [30, 117] on input "filter" at bounding box center [36, 122] width 12 height 10
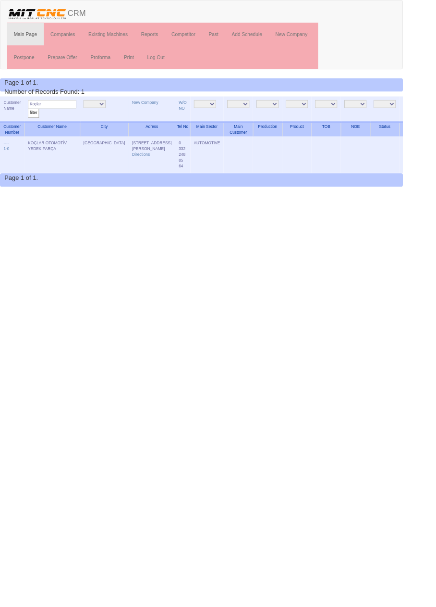
click at [69, 113] on input "Koçlar" at bounding box center [56, 112] width 52 height 9
type input "Rikam"
click at [30, 117] on input "filter" at bounding box center [36, 122] width 12 height 10
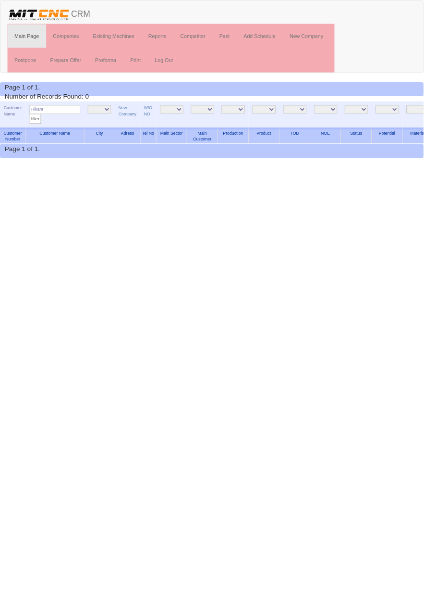
click at [75, 111] on input "Rikam" at bounding box center [56, 112] width 52 height 9
type input "Ri-"
click at [30, 117] on input "filter" at bounding box center [36, 122] width 12 height 10
click at [61, 114] on input "Ri-" at bounding box center [56, 112] width 52 height 9
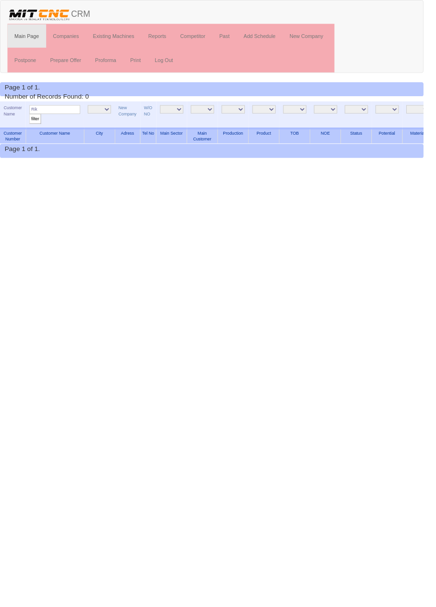
type input "Rik"
click at [30, 117] on input "filter" at bounding box center [36, 122] width 12 height 10
click at [130, 118] on link "New Company" at bounding box center [131, 114] width 19 height 11
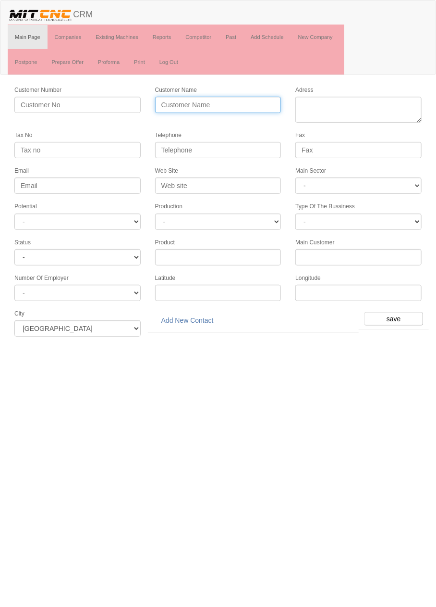
click at [226, 103] on input "Customer Name" at bounding box center [218, 105] width 126 height 16
type input "RİKAM OTOMOTİV"
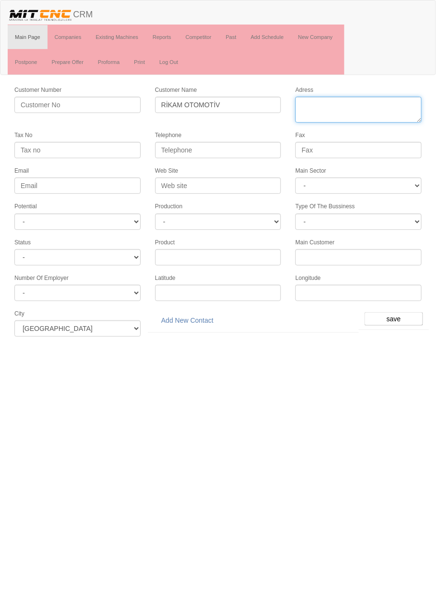
click at [354, 119] on textarea "Adress" at bounding box center [359, 110] width 126 height 26
paste textarea "Horozluhan Mah. Yenidergi Sk. No:11"
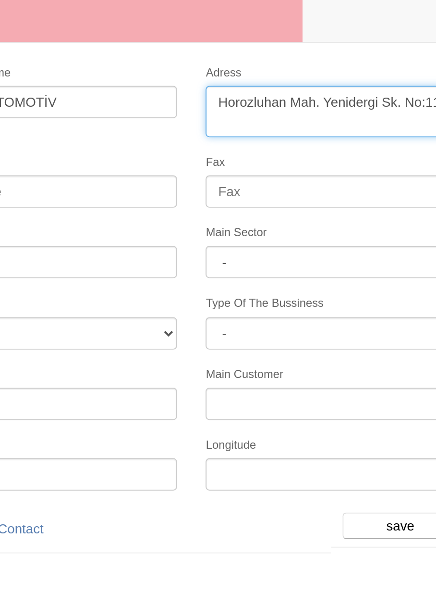
click at [354, 106] on textarea "Adress" at bounding box center [359, 110] width 126 height 26
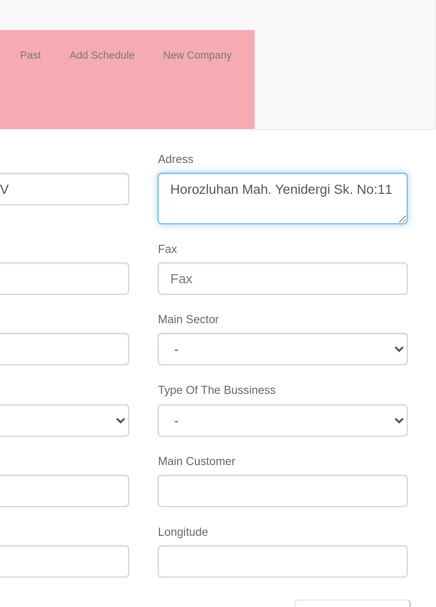
click at [357, 105] on textarea "Adress" at bounding box center [359, 110] width 126 height 26
click at [374, 105] on textarea "Adress" at bounding box center [359, 110] width 126 height 26
click at [410, 104] on textarea "Adress" at bounding box center [359, 110] width 126 height 26
click at [321, 114] on textarea "Adress" at bounding box center [359, 110] width 126 height 26
click at [369, 113] on textarea "Adress" at bounding box center [359, 110] width 126 height 26
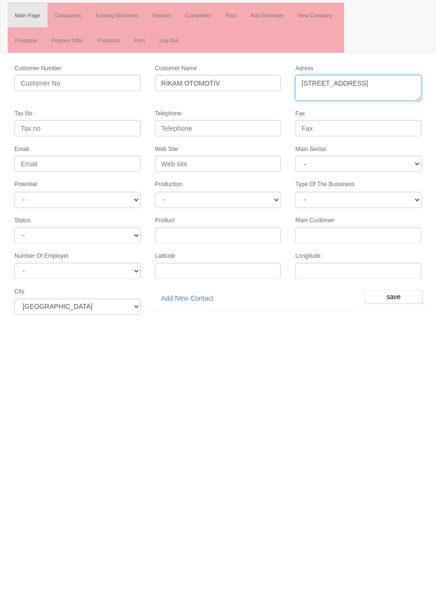
type textarea "Horozluhan Mahallesi yenidergi sokak No:11 selçuklu"
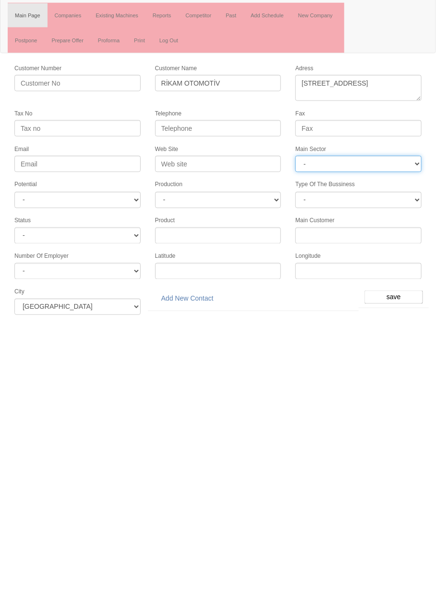
click at [377, 177] on select "- DIE MOLD MACHINERY DEFENCE ELECTRICAL COMPONENTS MEDICAL TOOL MANUFACTURING J…" at bounding box center [359, 185] width 126 height 16
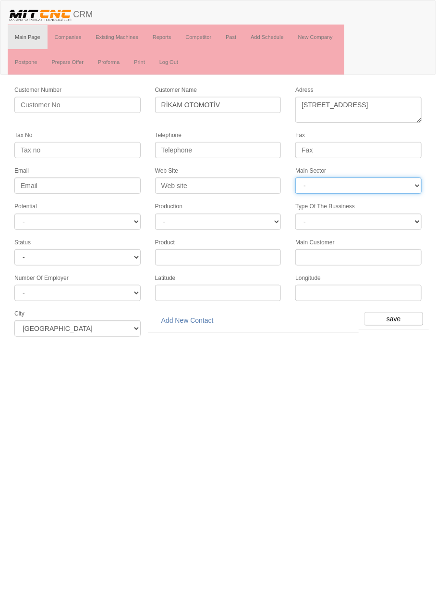
select select "370"
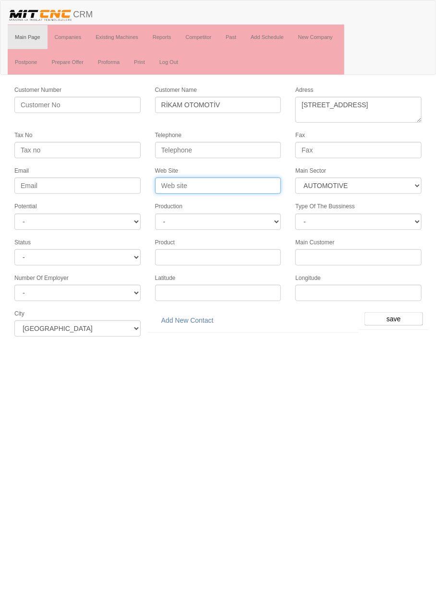
click at [255, 180] on input "Web Site" at bounding box center [218, 185] width 126 height 16
click at [231, 179] on input "Web Site" at bounding box center [218, 185] width 126 height 16
type input "www.ri-kamotomotiv.com"
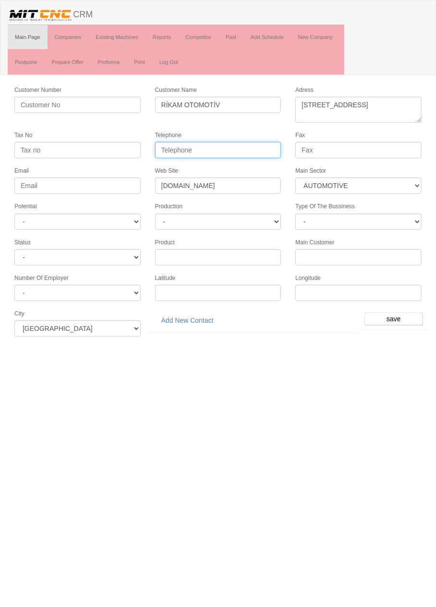
click at [251, 146] on input "Telephone" at bounding box center [218, 150] width 126 height 16
paste input "0 (332) 237 66 16"
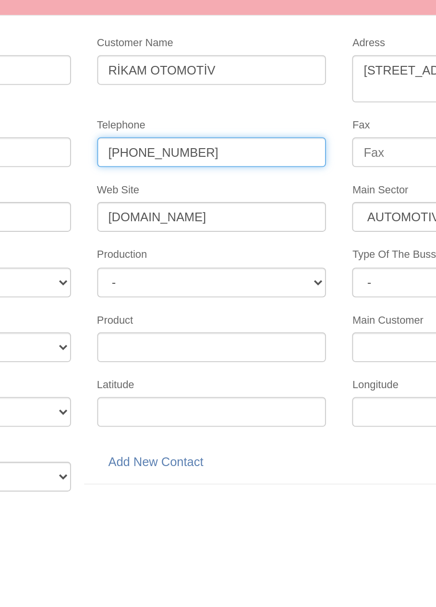
click at [209, 149] on input "0 (332) 237 66 16" at bounding box center [218, 150] width 126 height 16
click at [184, 147] on input "0 (332) 237 6616" at bounding box center [218, 150] width 126 height 16
click at [174, 148] on input "0 (332 237 6616" at bounding box center [218, 150] width 126 height 16
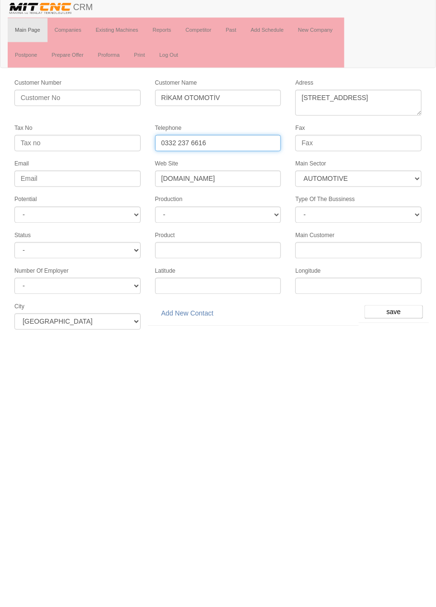
type input "0332 237 6616"
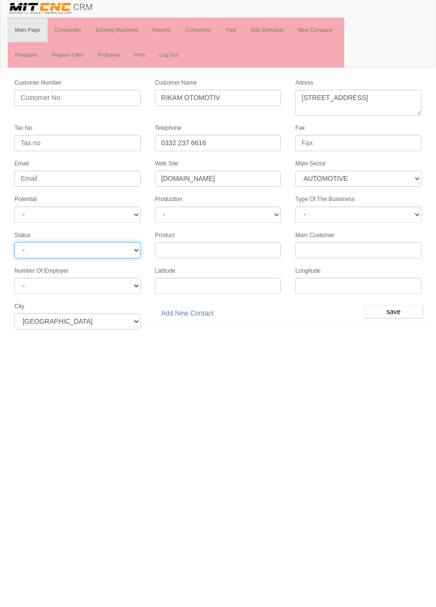
click at [126, 249] on select "- Active Inactive Potential Unreachable" at bounding box center [77, 257] width 126 height 16
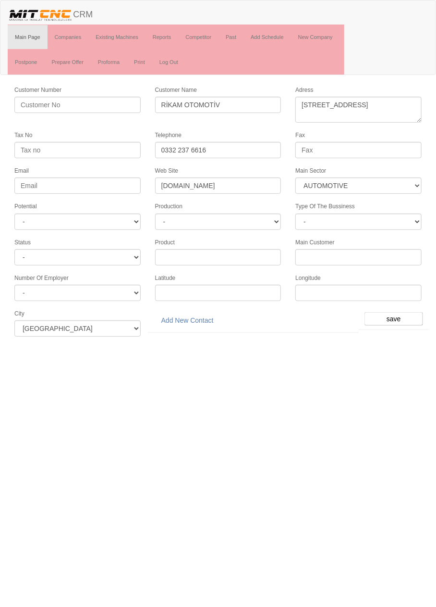
click at [147, 344] on html "Toggle navigation CRM Main Page Companies Existing Machines Reports Competitor …" at bounding box center [218, 172] width 436 height 344
click at [117, 213] on select "- A1 A2 A3 B1 B2 B3 C1 C2 C3" at bounding box center [77, 221] width 126 height 16
select select "6"
click at [411, 312] on input "save" at bounding box center [394, 318] width 59 height 13
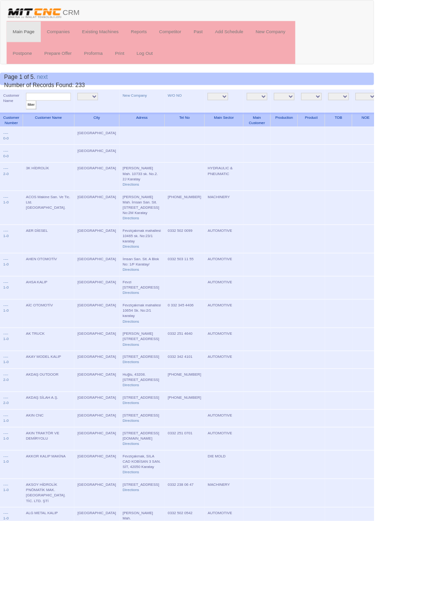
click at [73, 112] on input "text" at bounding box center [56, 112] width 52 height 9
type input "Ri"
click at [30, 117] on input "filter" at bounding box center [36, 122] width 12 height 10
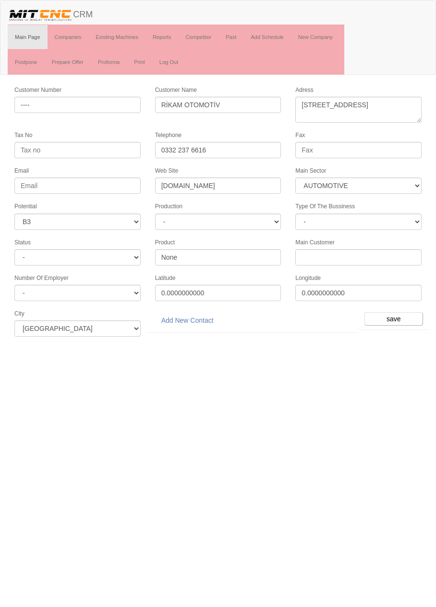
select select "370"
select select "6"
click at [203, 312] on link "Add New Contact" at bounding box center [187, 320] width 65 height 16
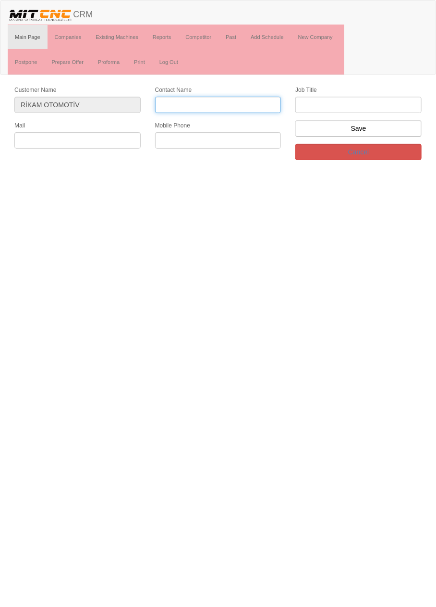
click at [223, 101] on input "Contact Name" at bounding box center [218, 105] width 126 height 16
type input "[PERSON_NAME]"
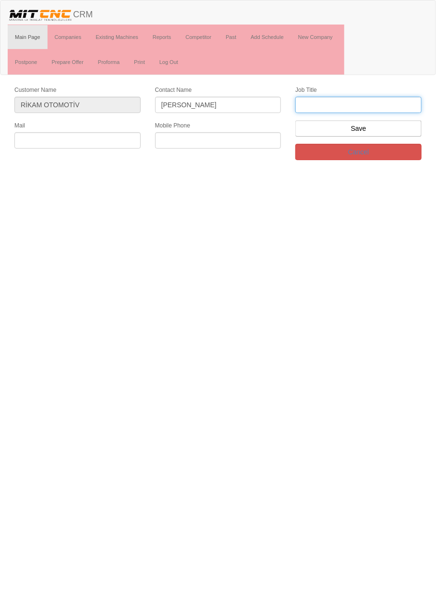
click at [385, 105] on input "text" at bounding box center [359, 105] width 126 height 16
type input "firma sahibi"
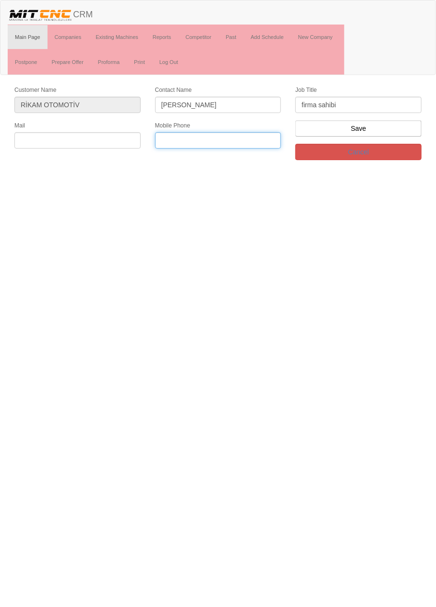
click at [260, 141] on input "text" at bounding box center [218, 140] width 126 height 16
paste input "ri-kam@hotmail.com"
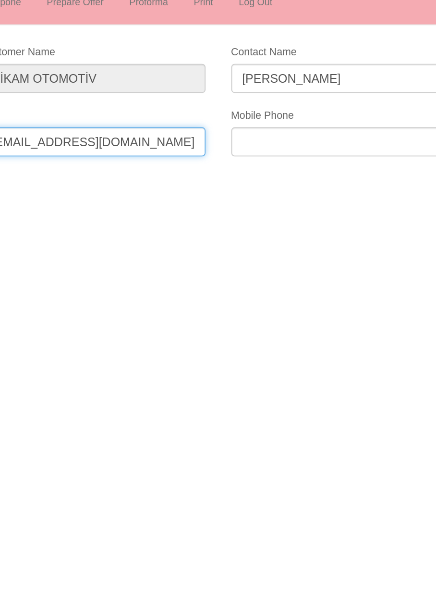
click at [71, 140] on input "ri-kam@hotmail.com" at bounding box center [77, 140] width 126 height 16
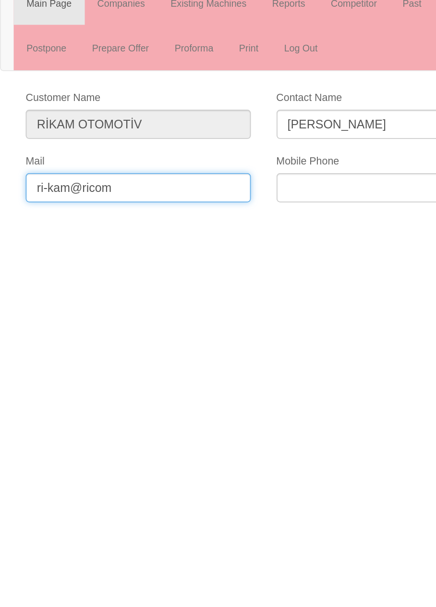
click at [54, 137] on input "ri-kam@ricom" at bounding box center [77, 140] width 126 height 16
click at [49, 137] on input "ri-kam@ricom" at bounding box center [77, 140] width 126 height 16
click at [52, 139] on input "ri-kam@ricom" at bounding box center [77, 140] width 126 height 16
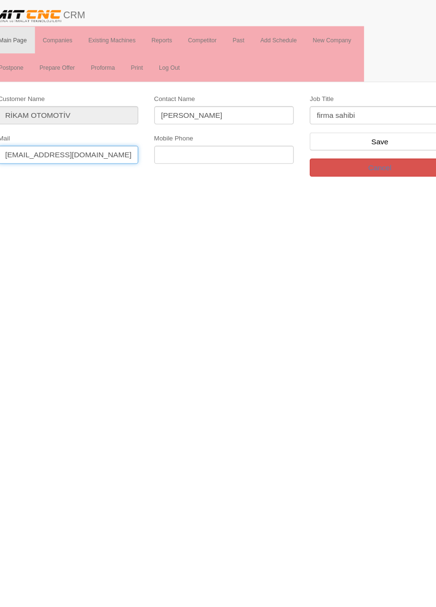
type input "ri-kam@ri-kamotomotiv.com"
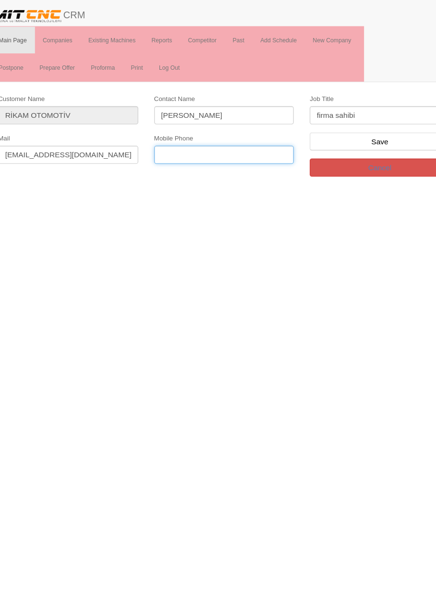
paste input "0531 514 00 62"
click at [201, 139] on input "0531 514 00 62" at bounding box center [218, 140] width 126 height 16
type input "0531 514 0062"
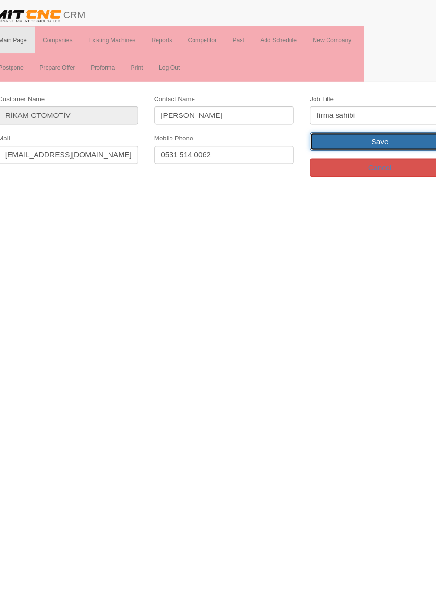
click at [363, 126] on input "Save" at bounding box center [359, 128] width 126 height 16
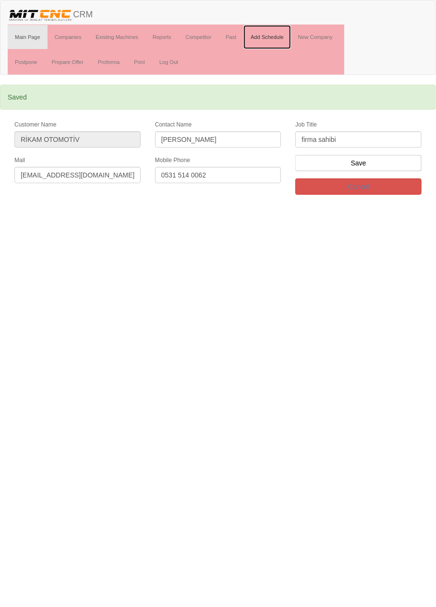
click at [277, 35] on link "Add Schedule" at bounding box center [268, 37] width 48 height 24
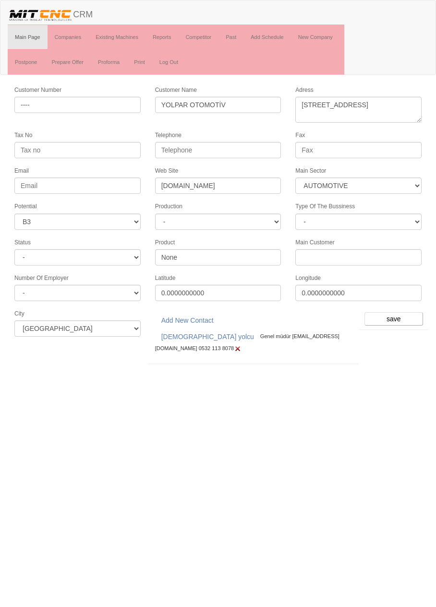
select select "370"
select select "6"
click at [393, 314] on input "save" at bounding box center [394, 318] width 59 height 13
select select "370"
select select "6"
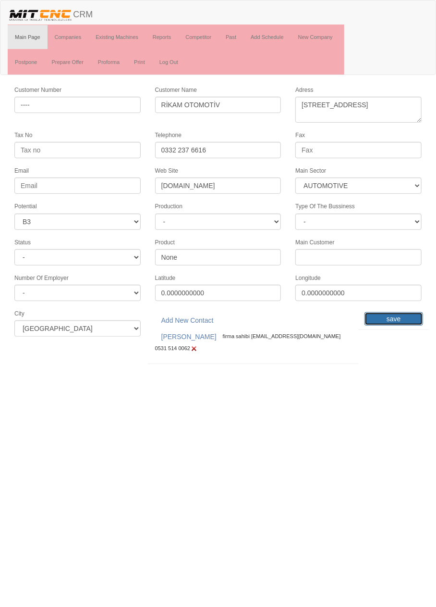
click at [392, 313] on input "save" at bounding box center [394, 318] width 59 height 13
select select "370"
select select "6"
click at [391, 312] on input "save" at bounding box center [394, 318] width 59 height 13
select select "370"
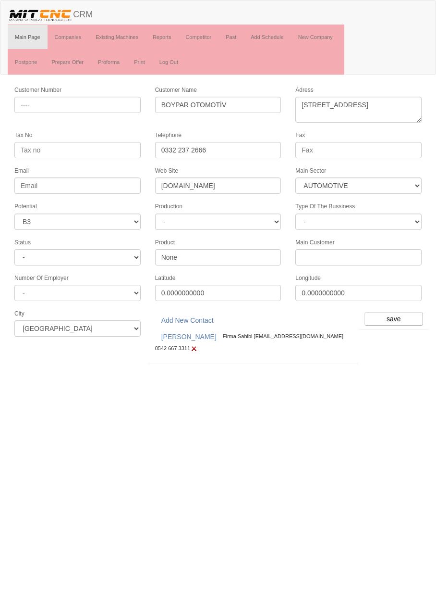
select select "6"
click at [400, 312] on input "save" at bounding box center [394, 318] width 59 height 13
select select "370"
select select "6"
click at [397, 315] on input "save" at bounding box center [394, 318] width 59 height 13
